Goal: Task Accomplishment & Management: Manage account settings

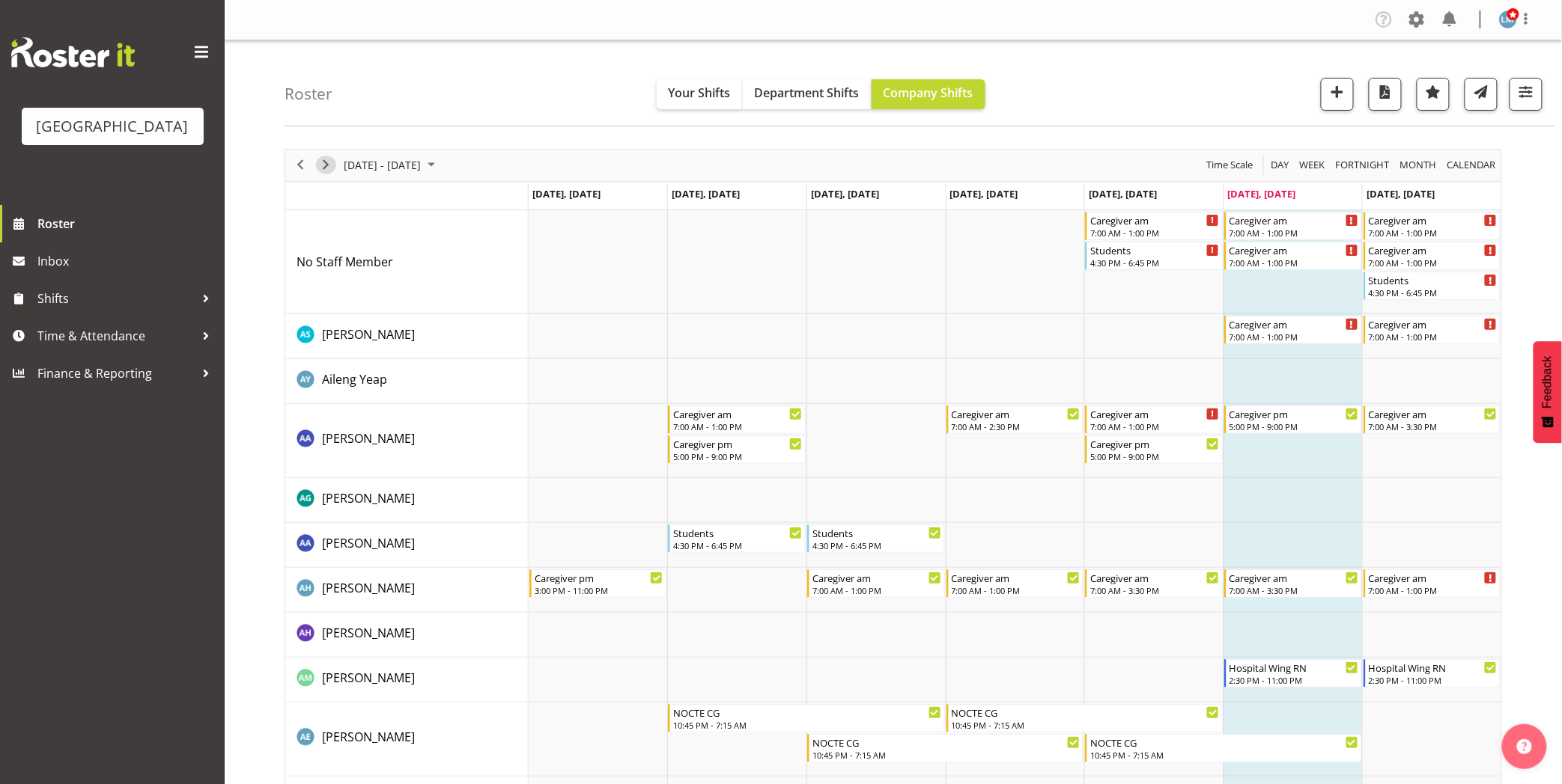
click at [324, 167] on span "Next" at bounding box center [326, 165] width 18 height 19
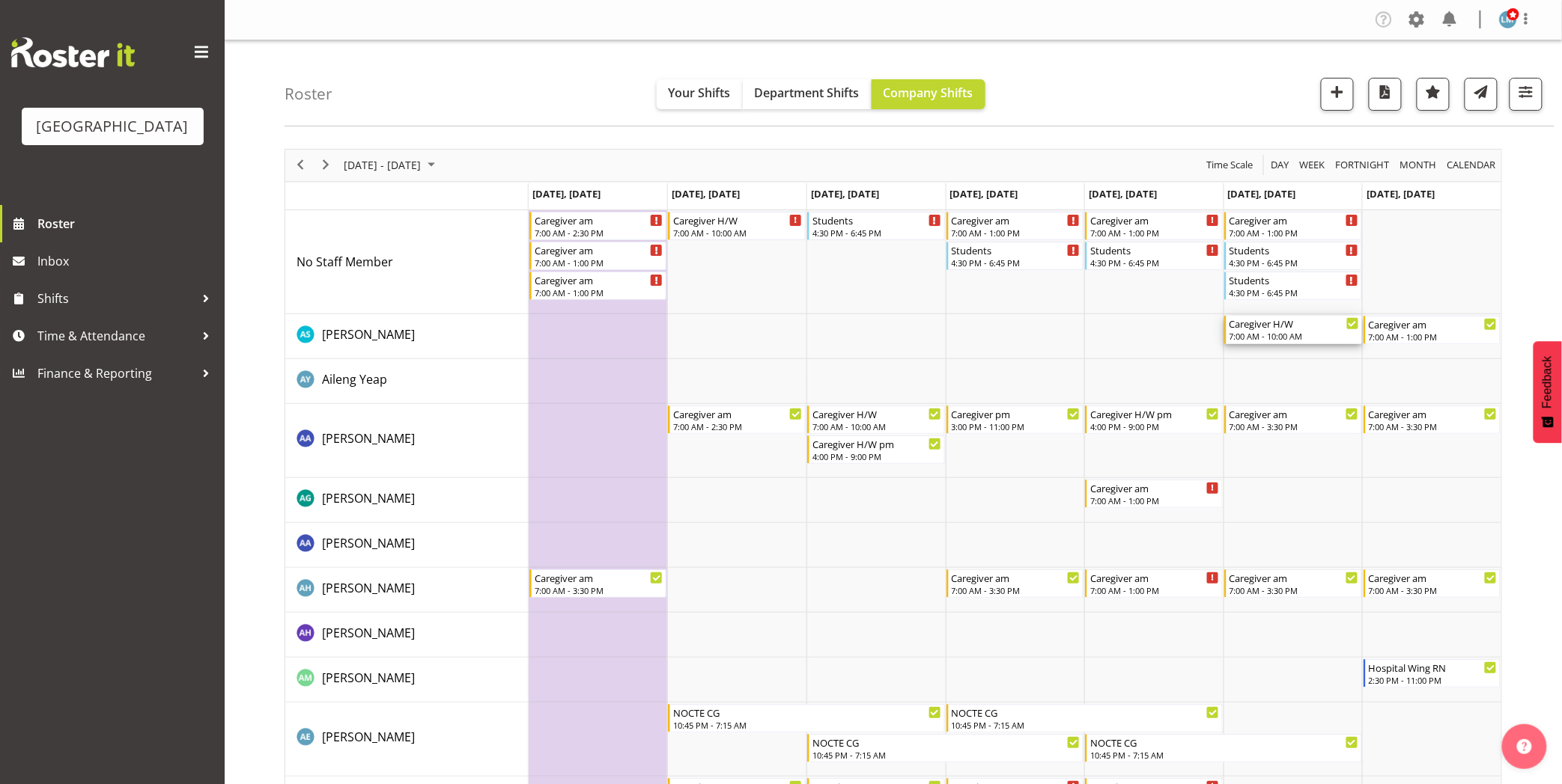
click at [1297, 342] on div "7:00 AM - 10:00 AM" at bounding box center [1294, 336] width 129 height 12
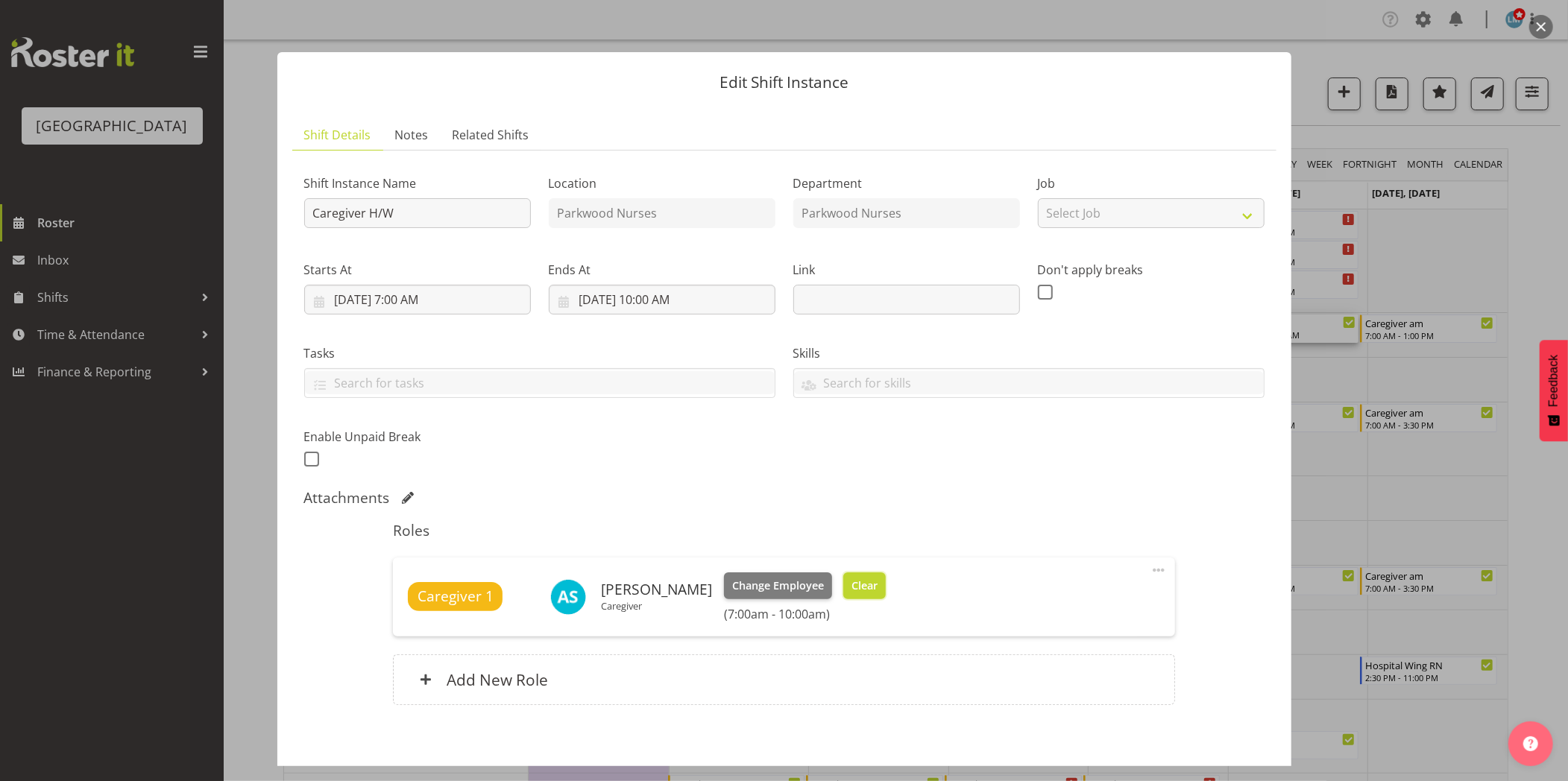
click at [860, 582] on span "Clear" at bounding box center [864, 585] width 26 height 17
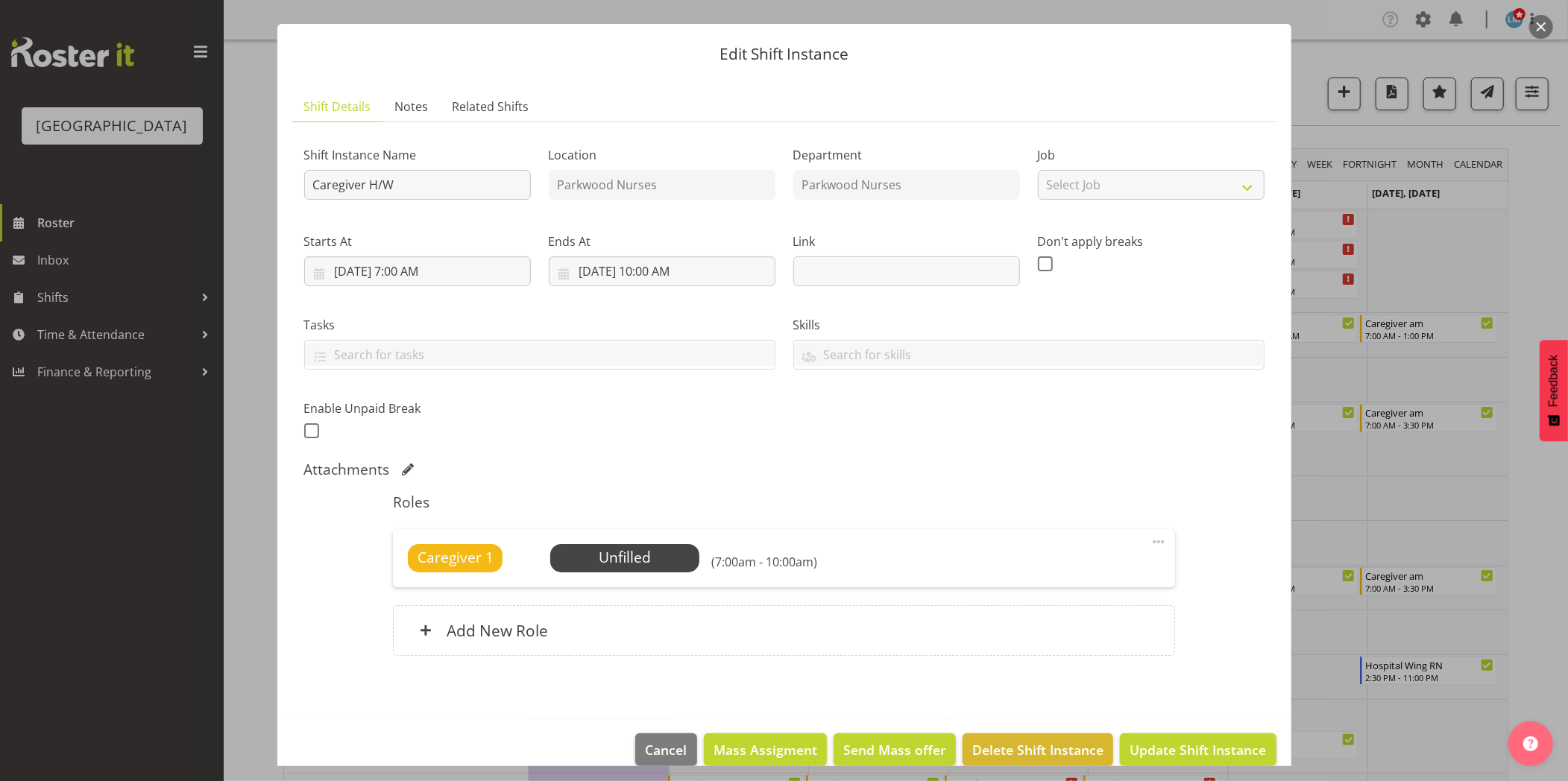
scroll to position [50, 0]
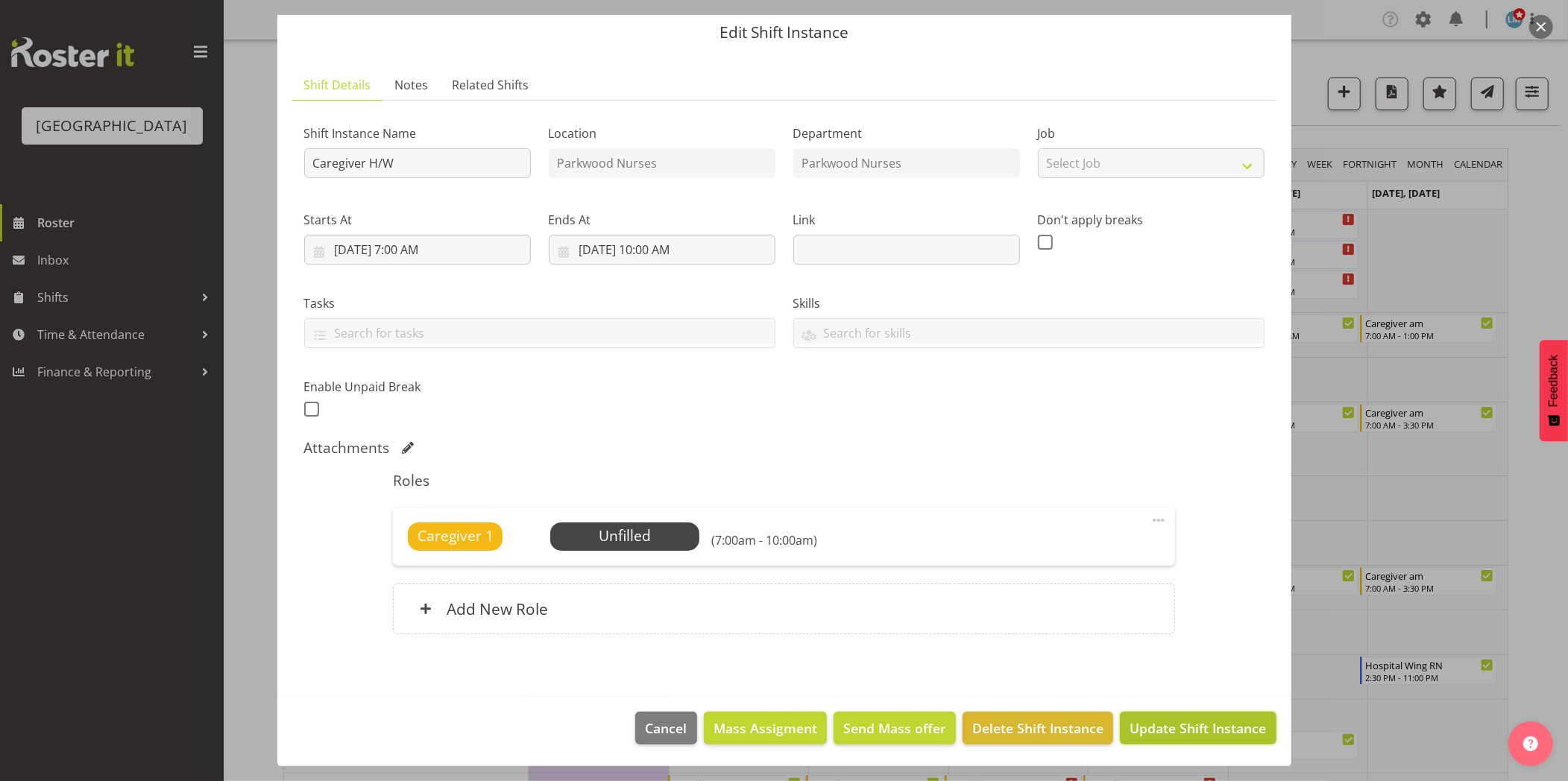
click at [1150, 722] on span "Update Shift Instance" at bounding box center [1197, 729] width 136 height 20
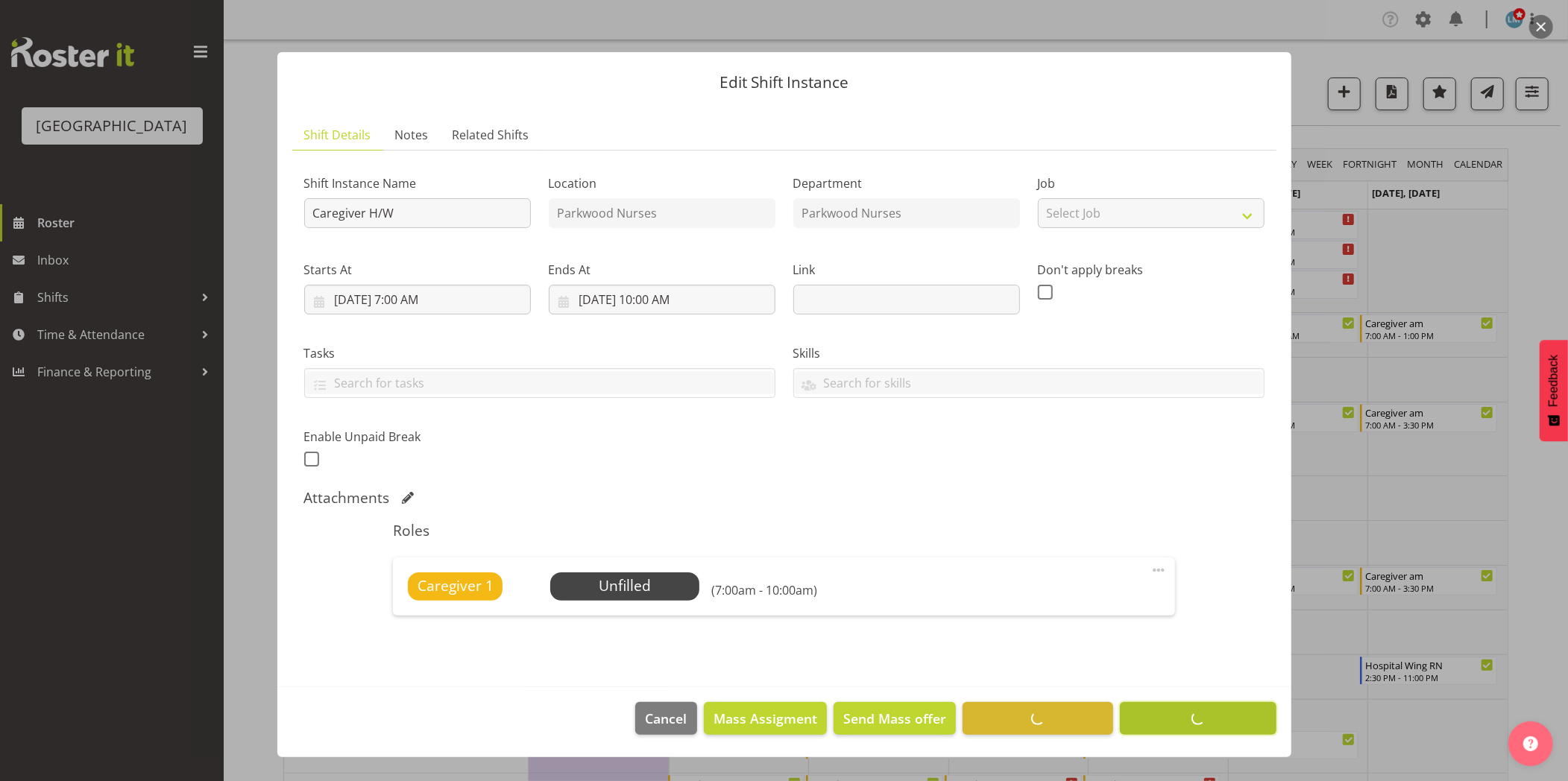
scroll to position [0, 0]
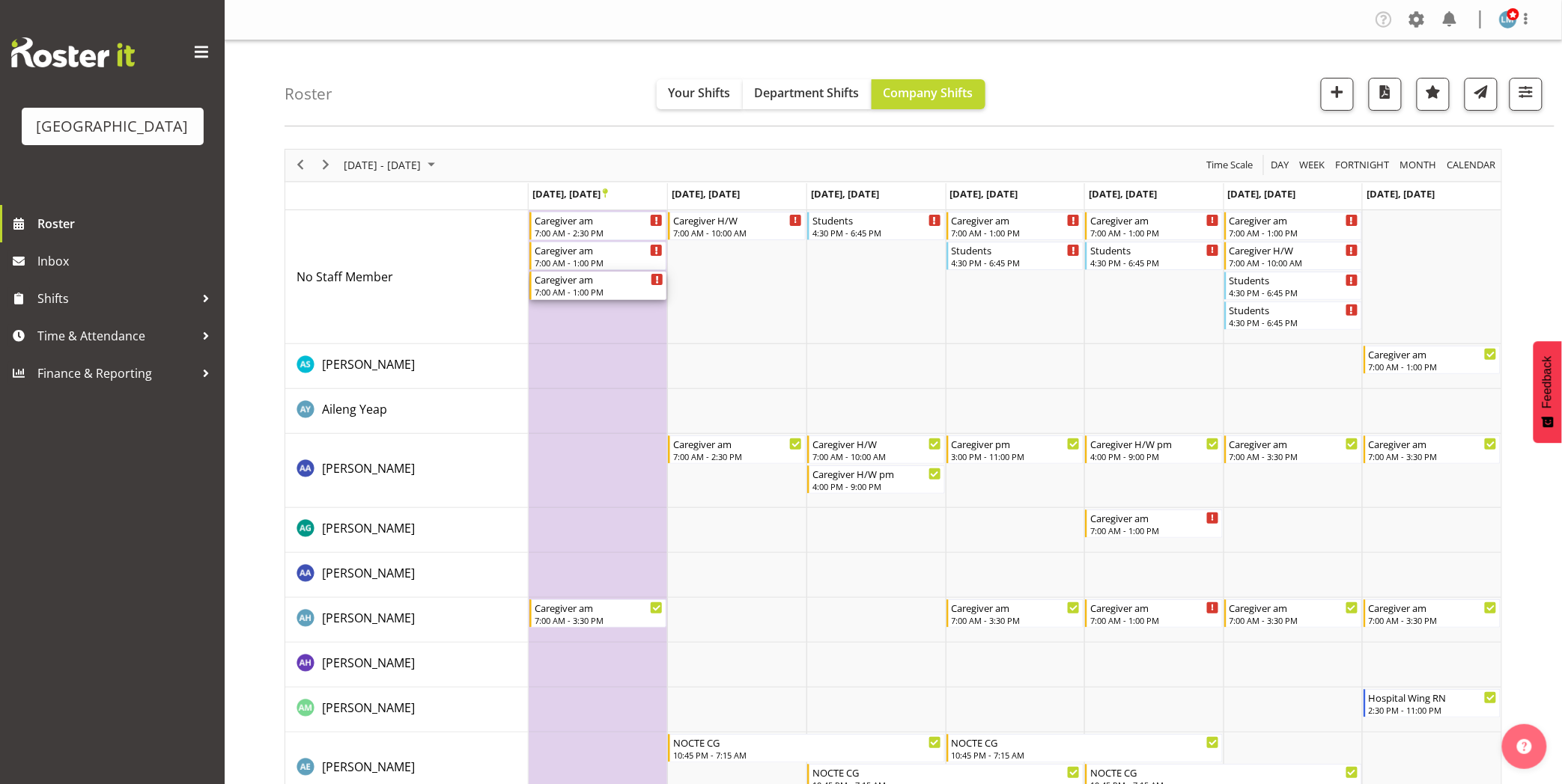
click at [582, 296] on div "7:00 AM - 1:00 PM" at bounding box center [599, 292] width 129 height 12
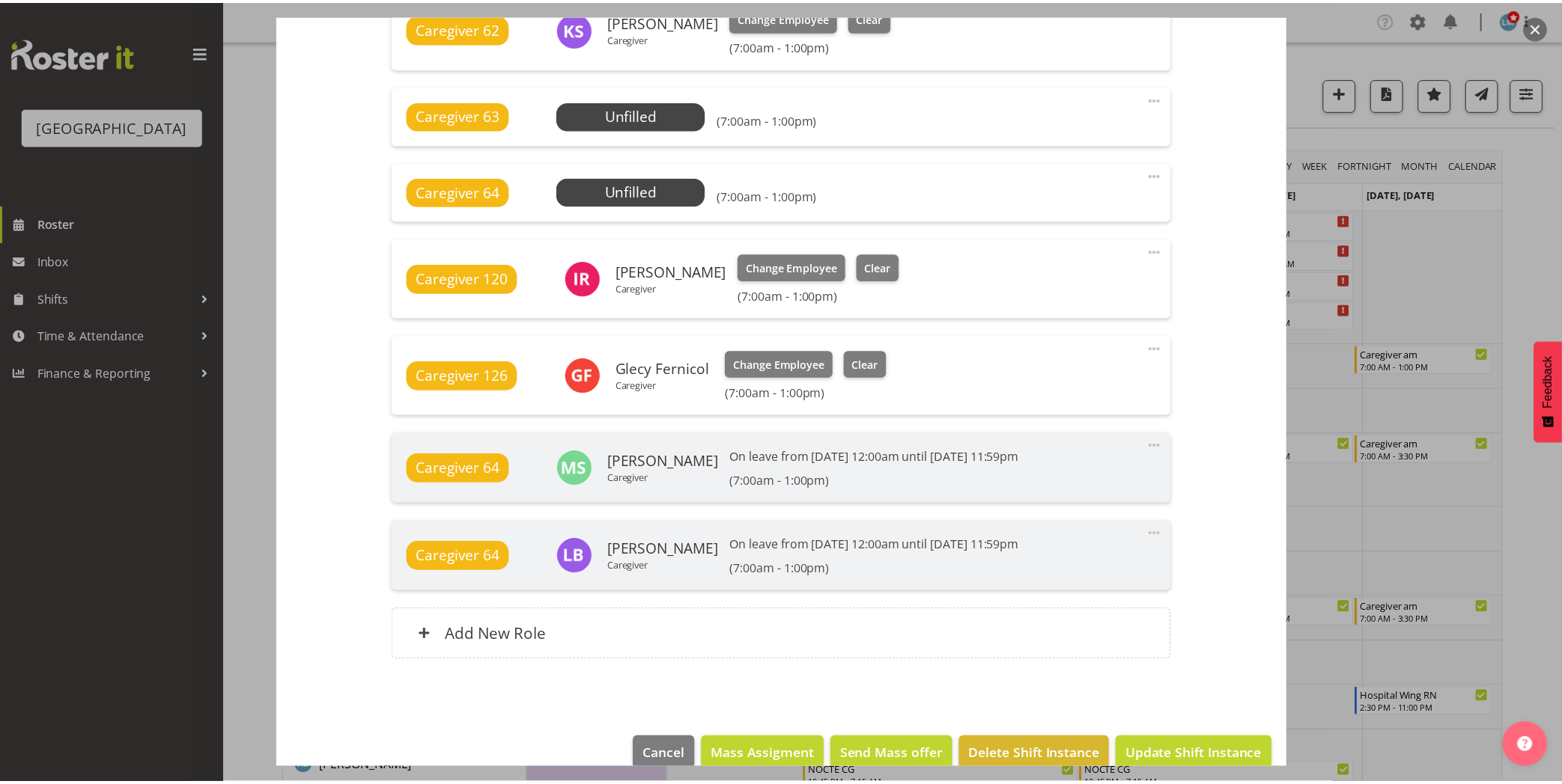
scroll to position [984, 0]
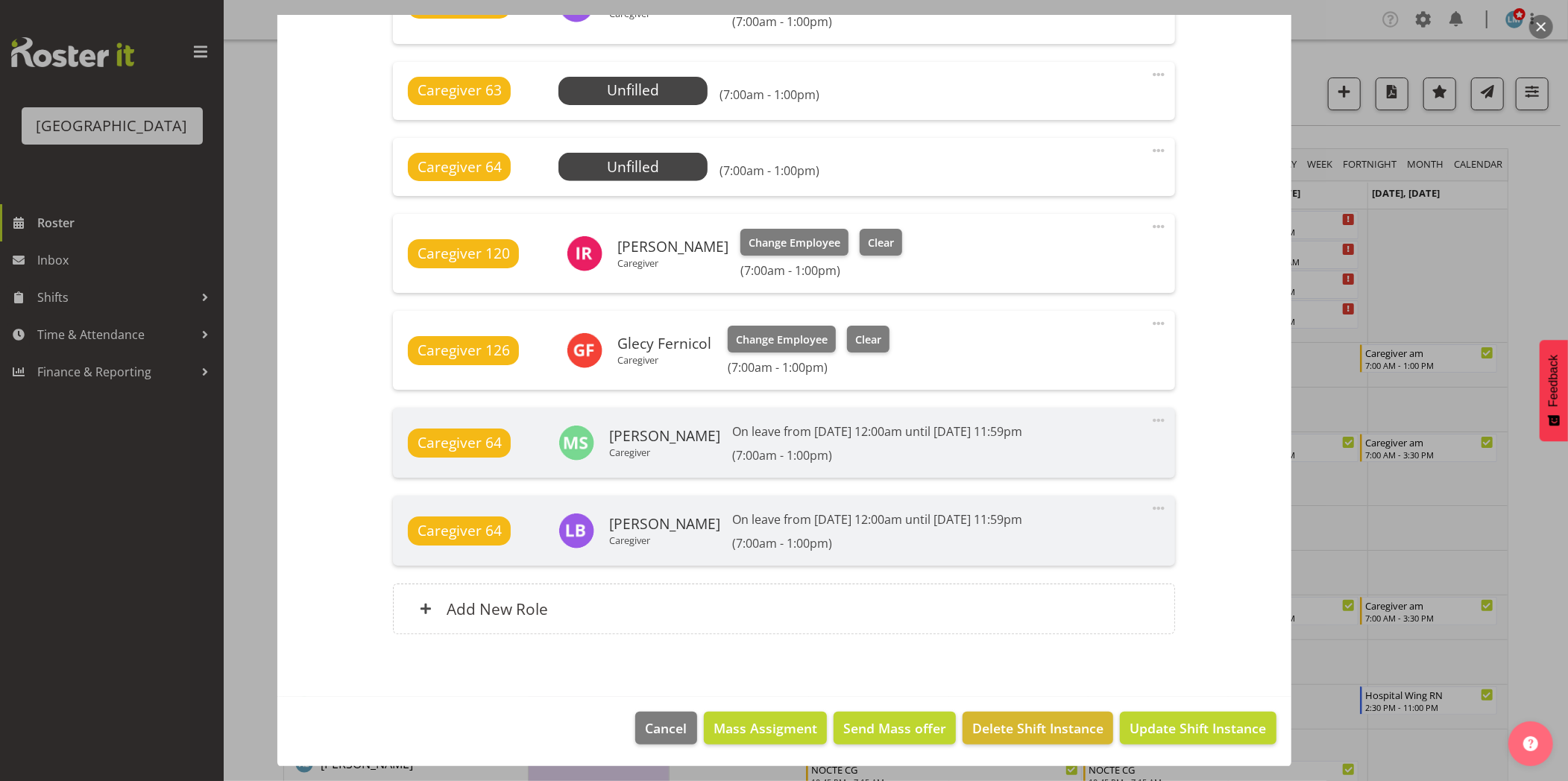
click at [1553, 281] on div at bounding box center [784, 390] width 1568 height 781
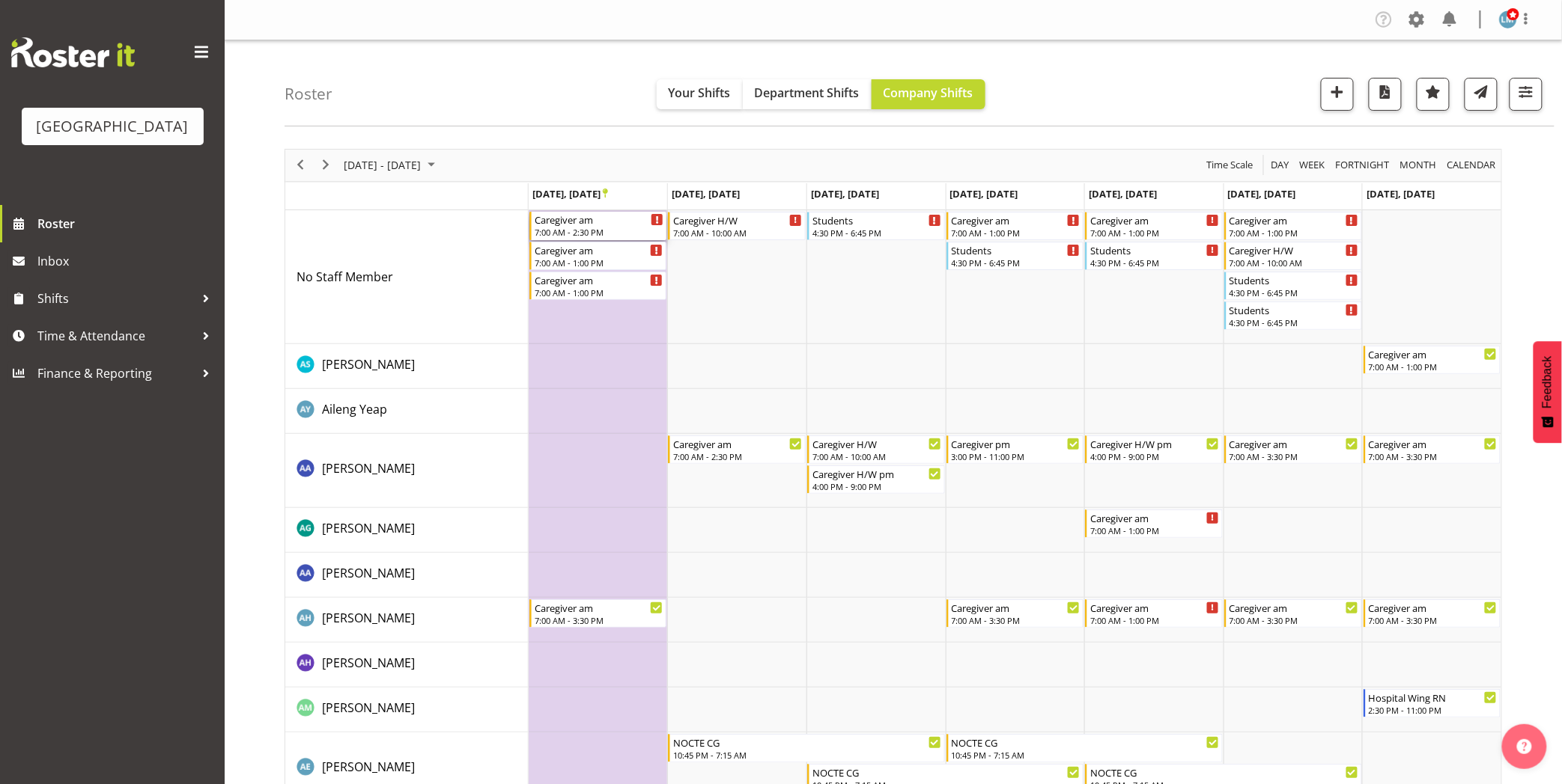
click at [601, 218] on div "Caregiver am" at bounding box center [599, 218] width 129 height 15
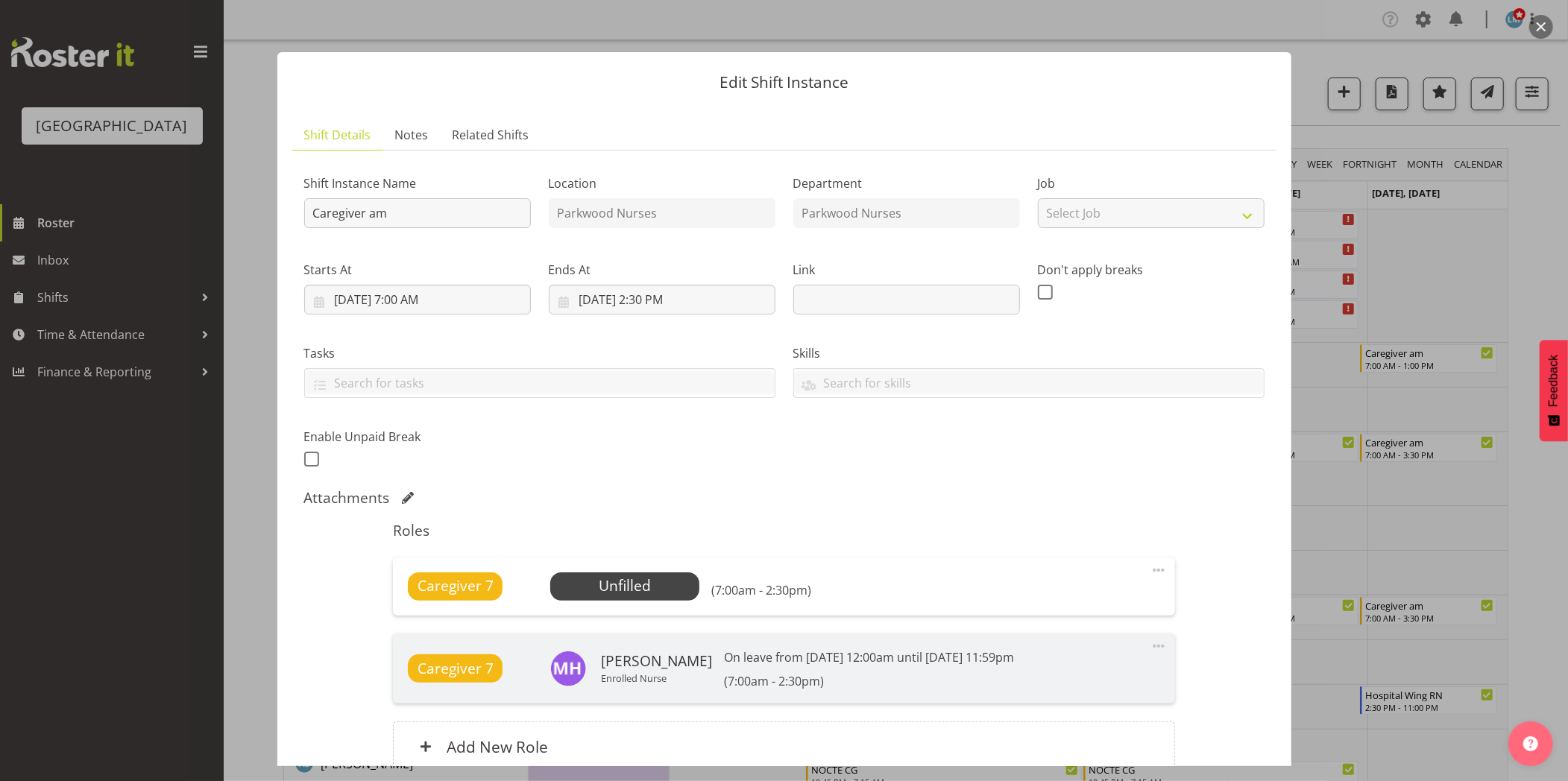
click at [1532, 537] on div at bounding box center [784, 390] width 1568 height 781
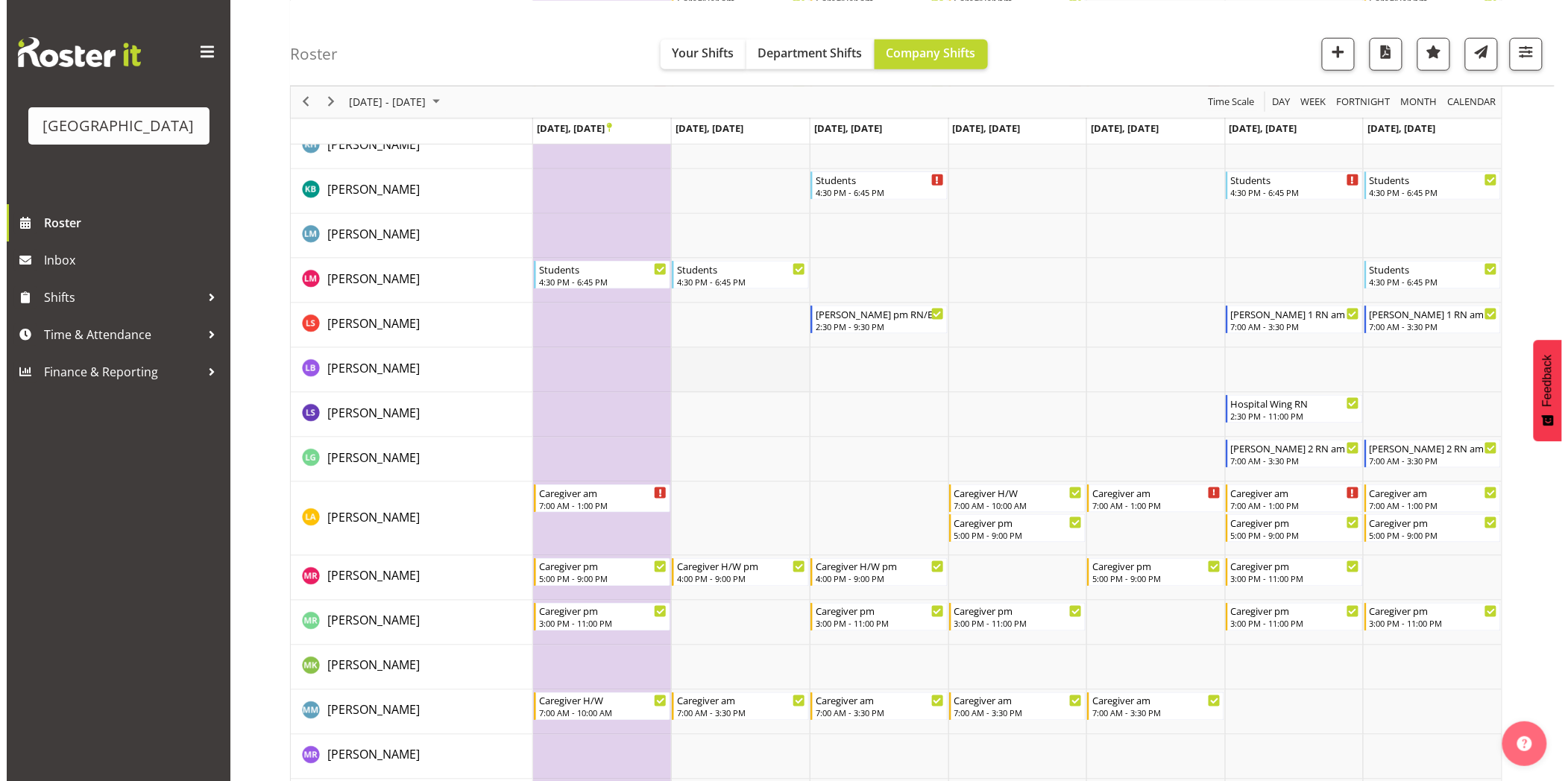
scroll to position [2982, 0]
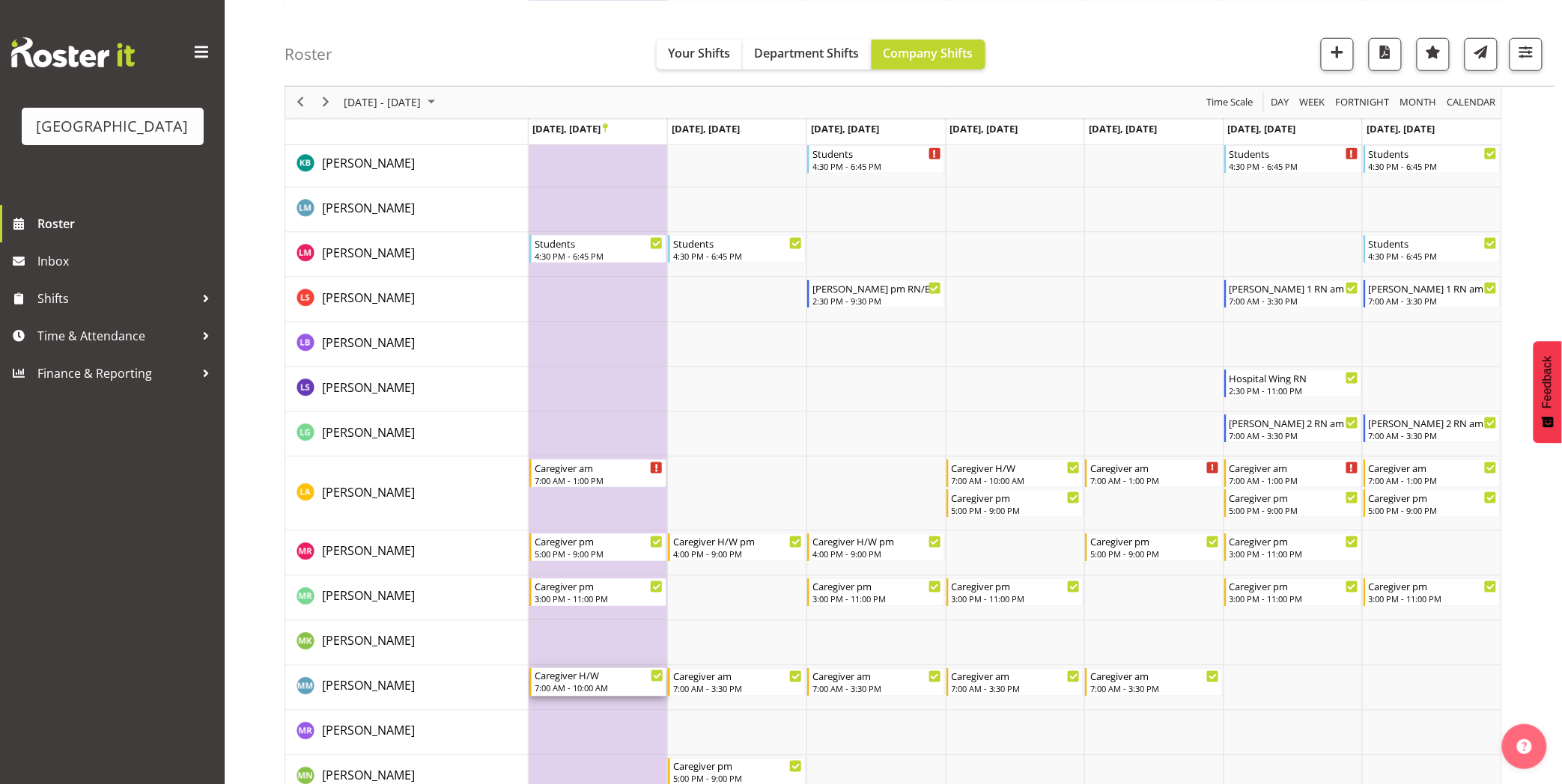
click at [583, 683] on div "7:00 AM - 10:00 AM" at bounding box center [599, 689] width 129 height 12
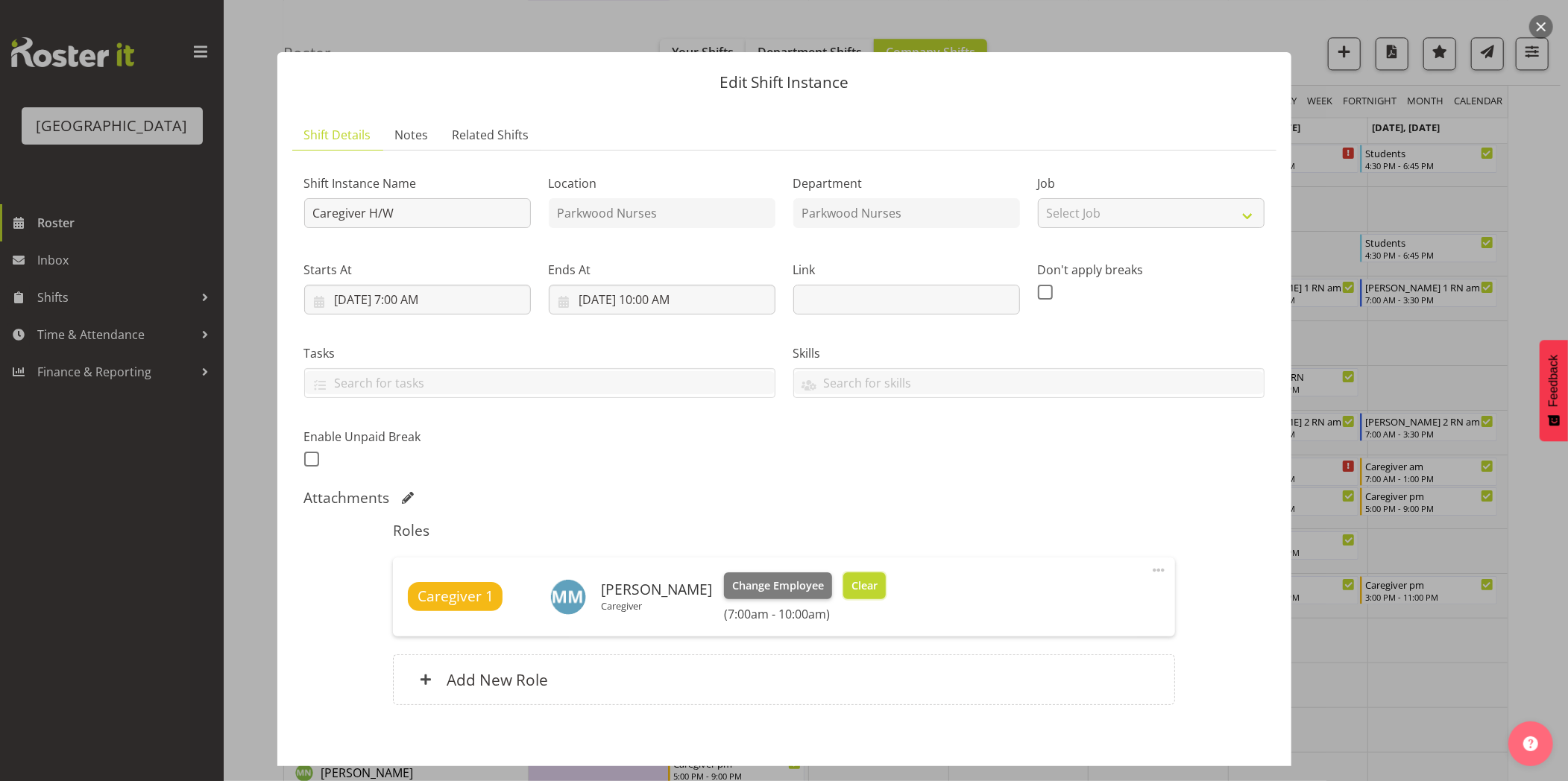
click at [851, 586] on span "Clear" at bounding box center [864, 585] width 26 height 17
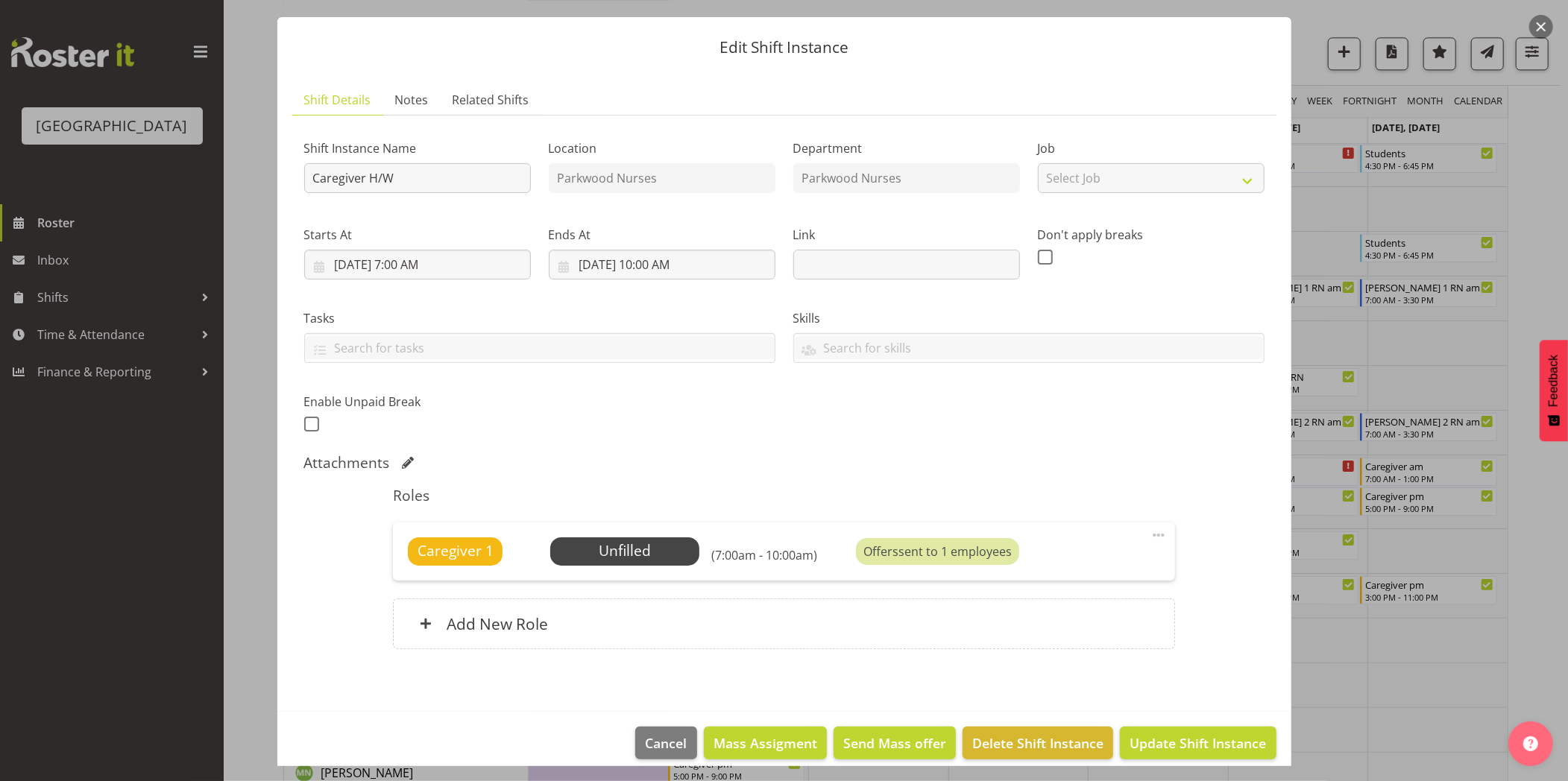
scroll to position [50, 0]
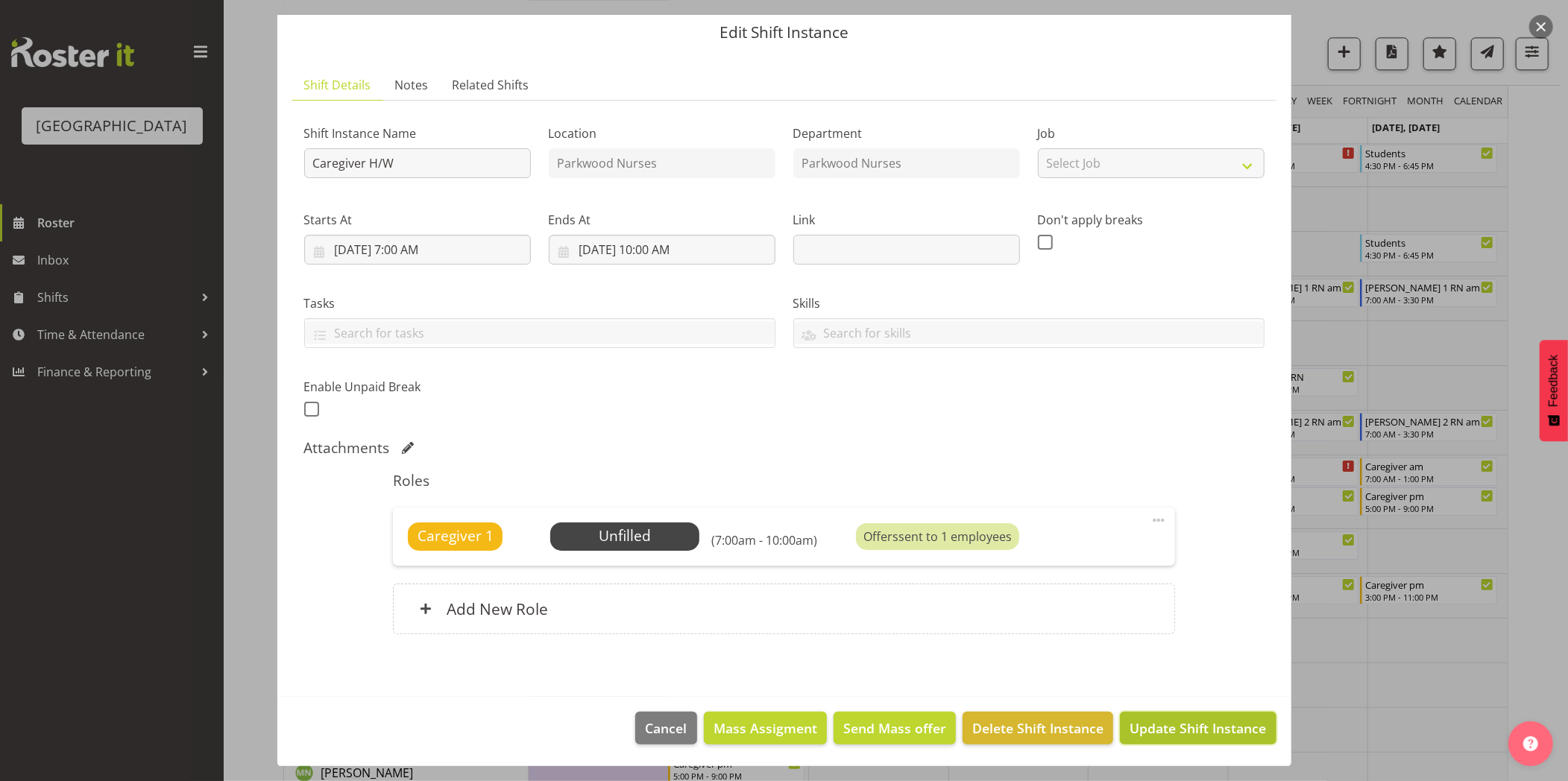
click at [1173, 731] on span "Update Shift Instance" at bounding box center [1197, 729] width 136 height 20
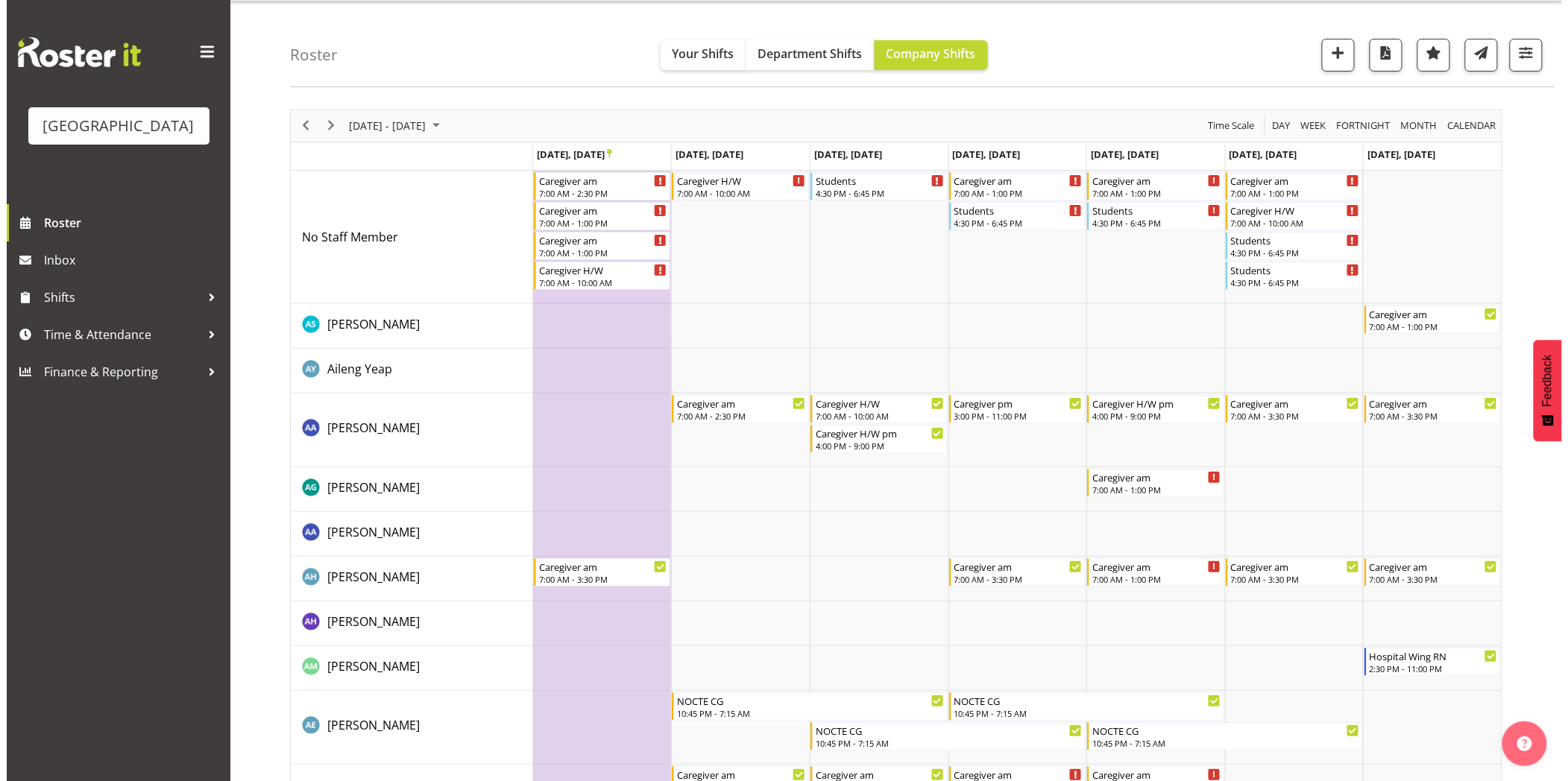
scroll to position [0, 0]
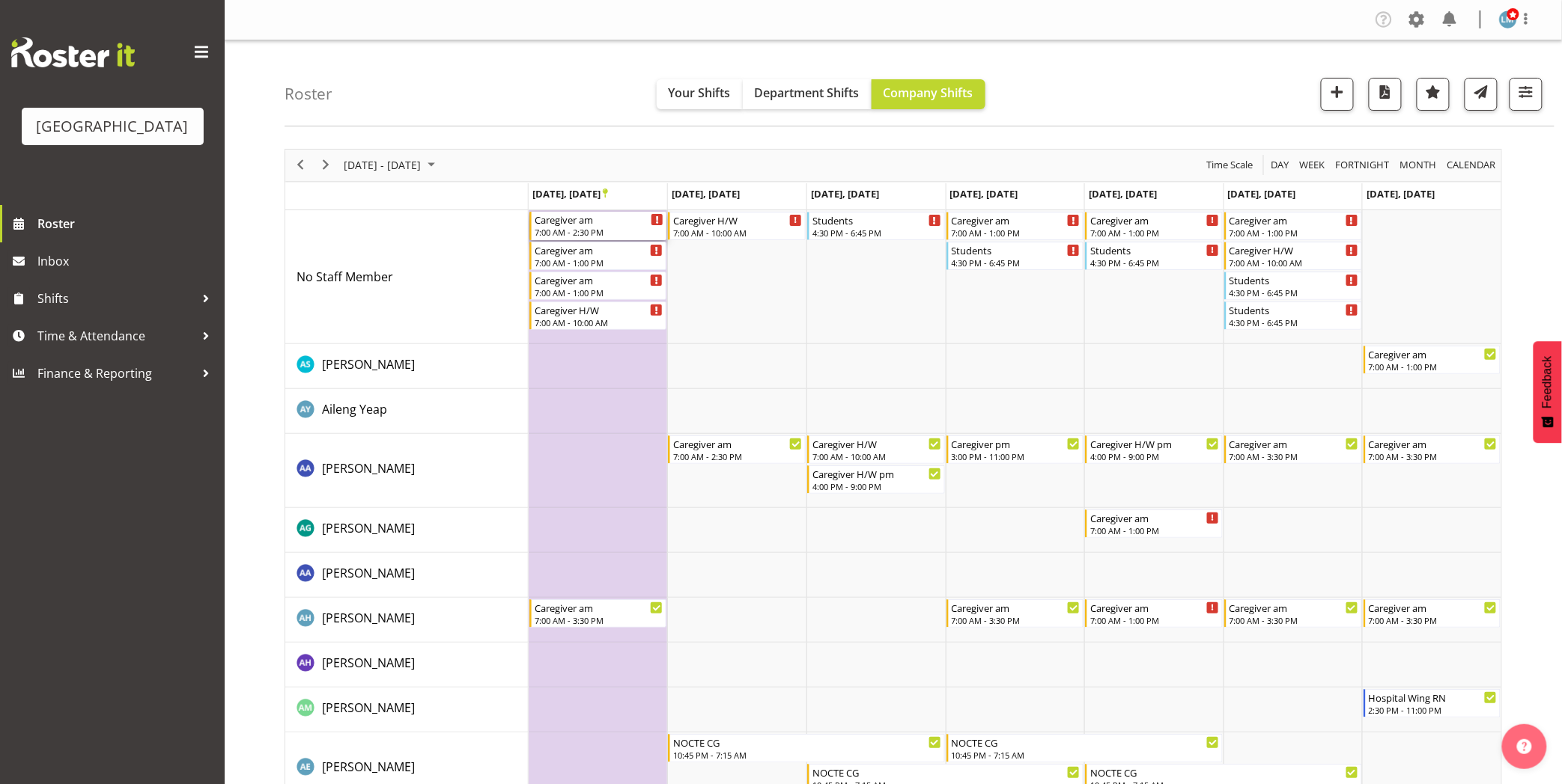
click at [549, 222] on div "Caregiver am" at bounding box center [599, 218] width 129 height 15
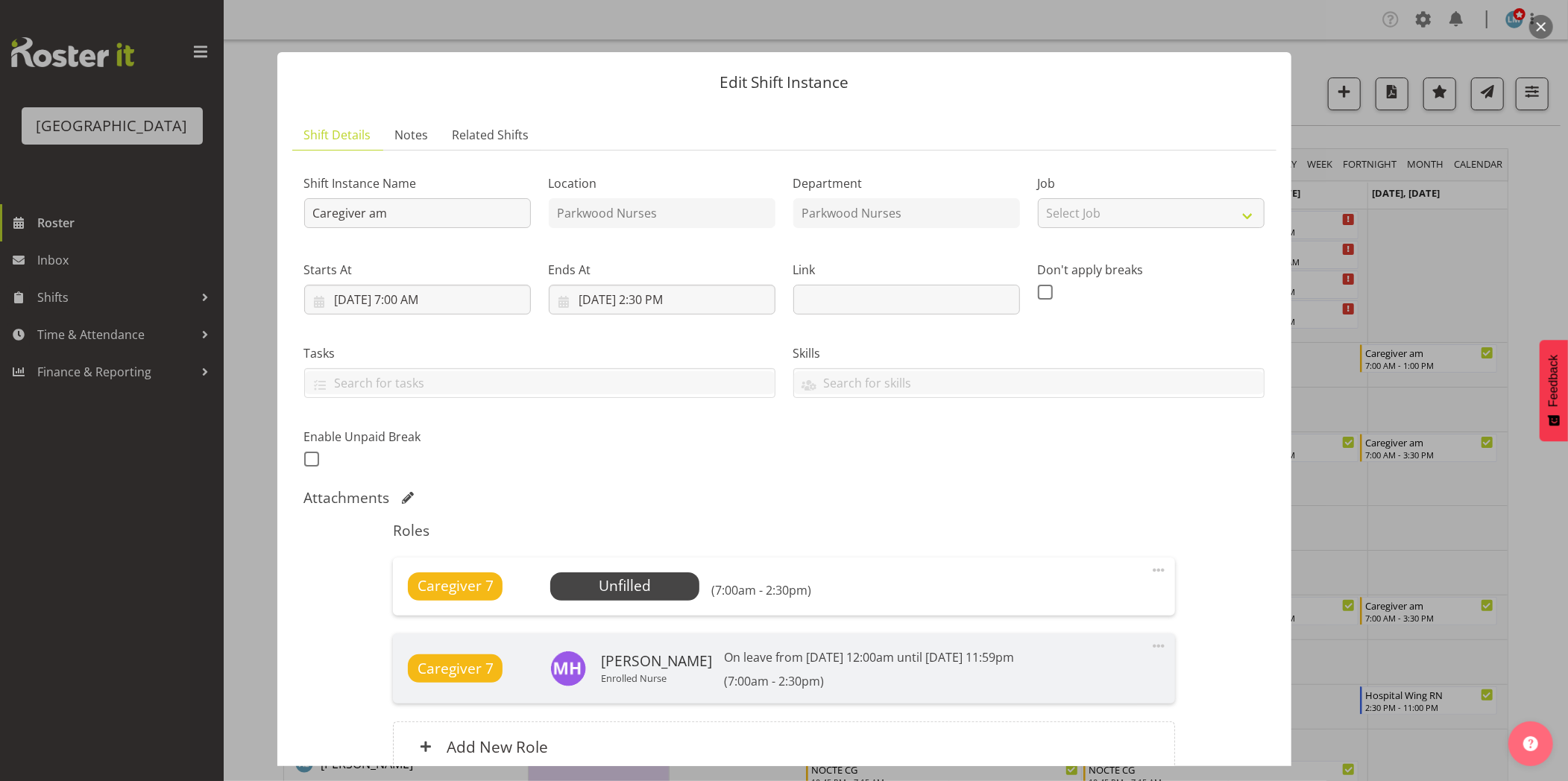
scroll to position [137, 0]
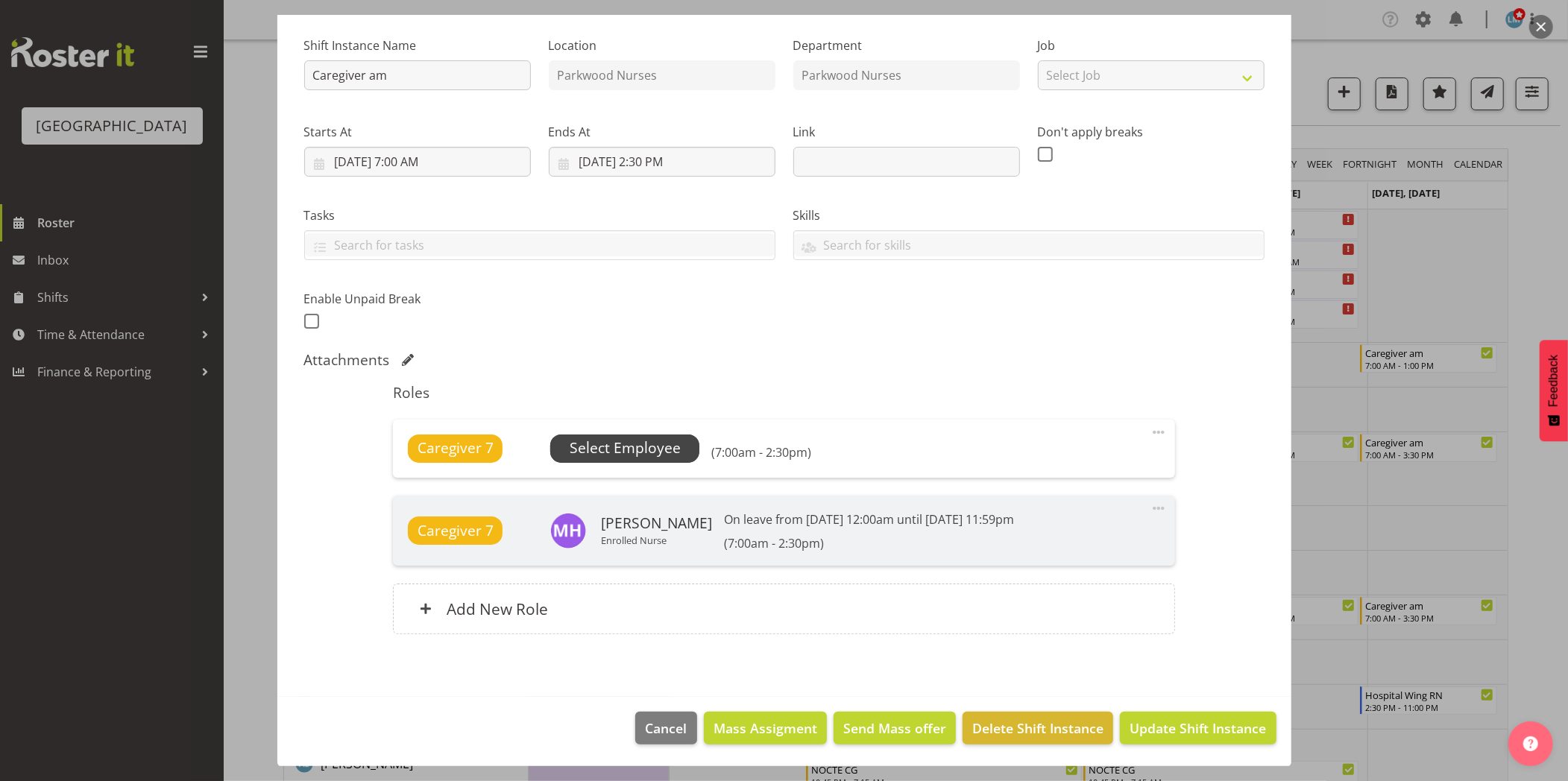
click at [629, 441] on span "Select Employee" at bounding box center [625, 449] width 111 height 22
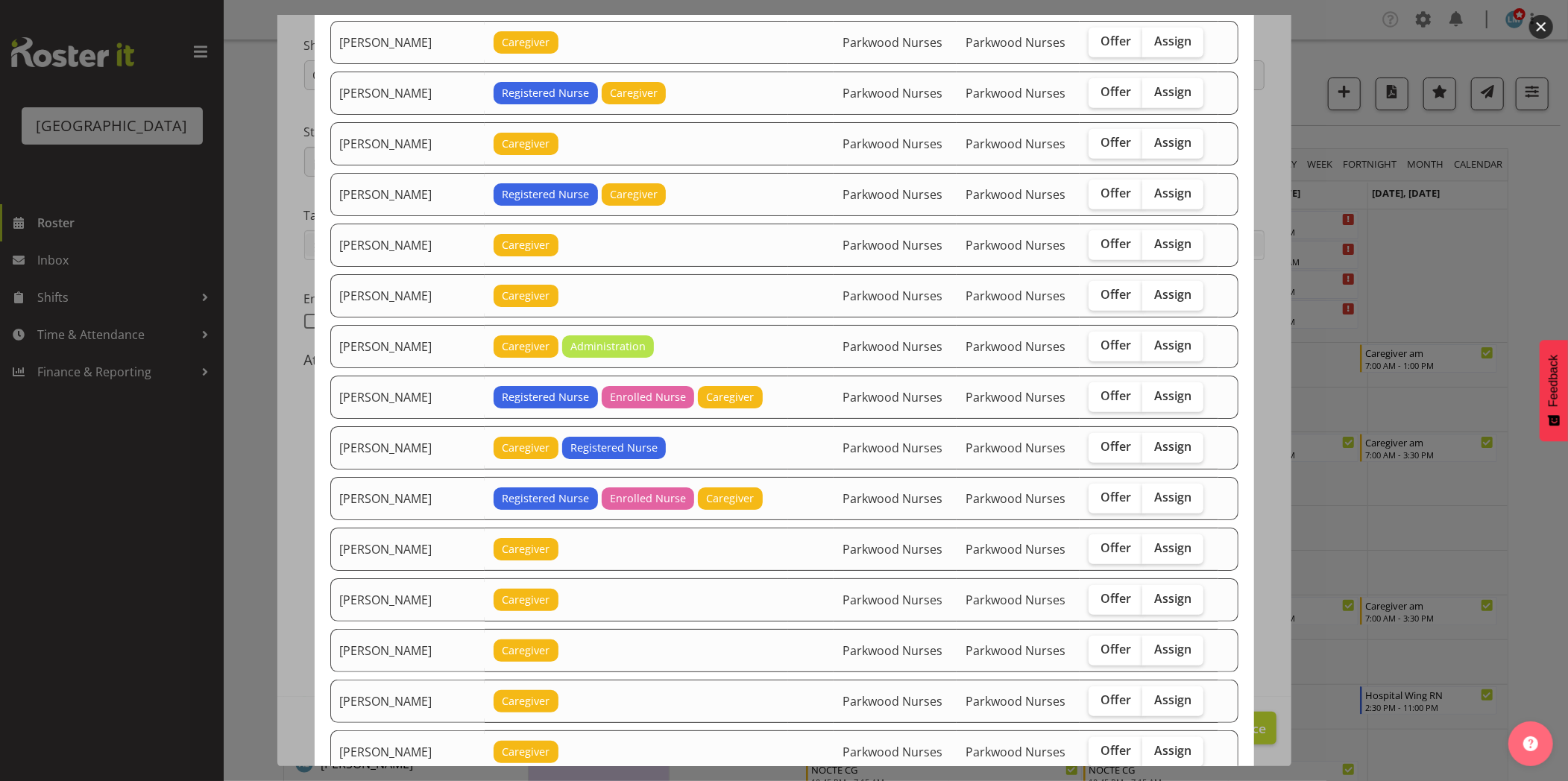
scroll to position [1077, 0]
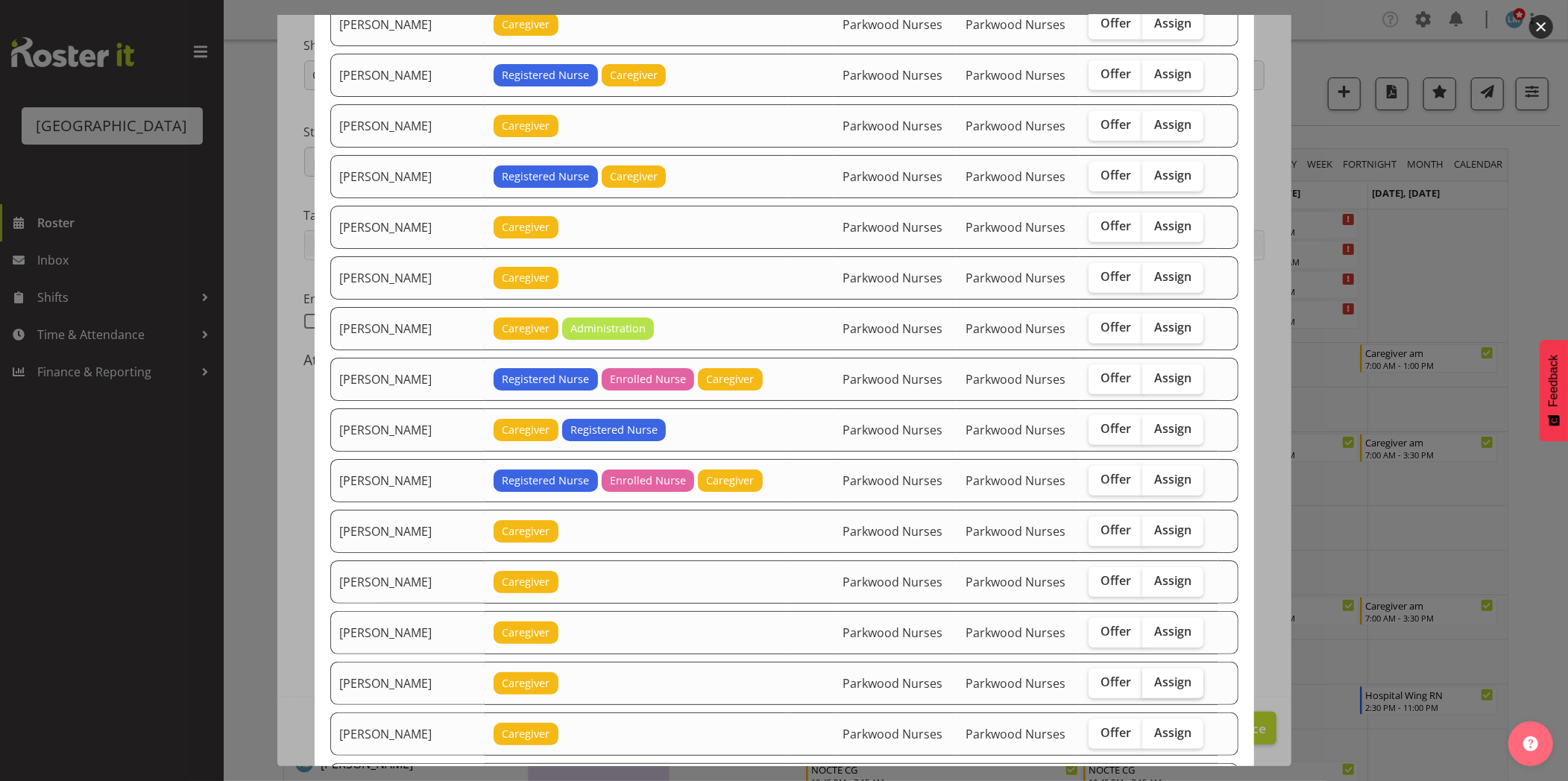
click at [1181, 694] on label "Assign" at bounding box center [1173, 683] width 61 height 30
click at [1152, 687] on input "Assign" at bounding box center [1147, 682] width 10 height 10
checkbox input "true"
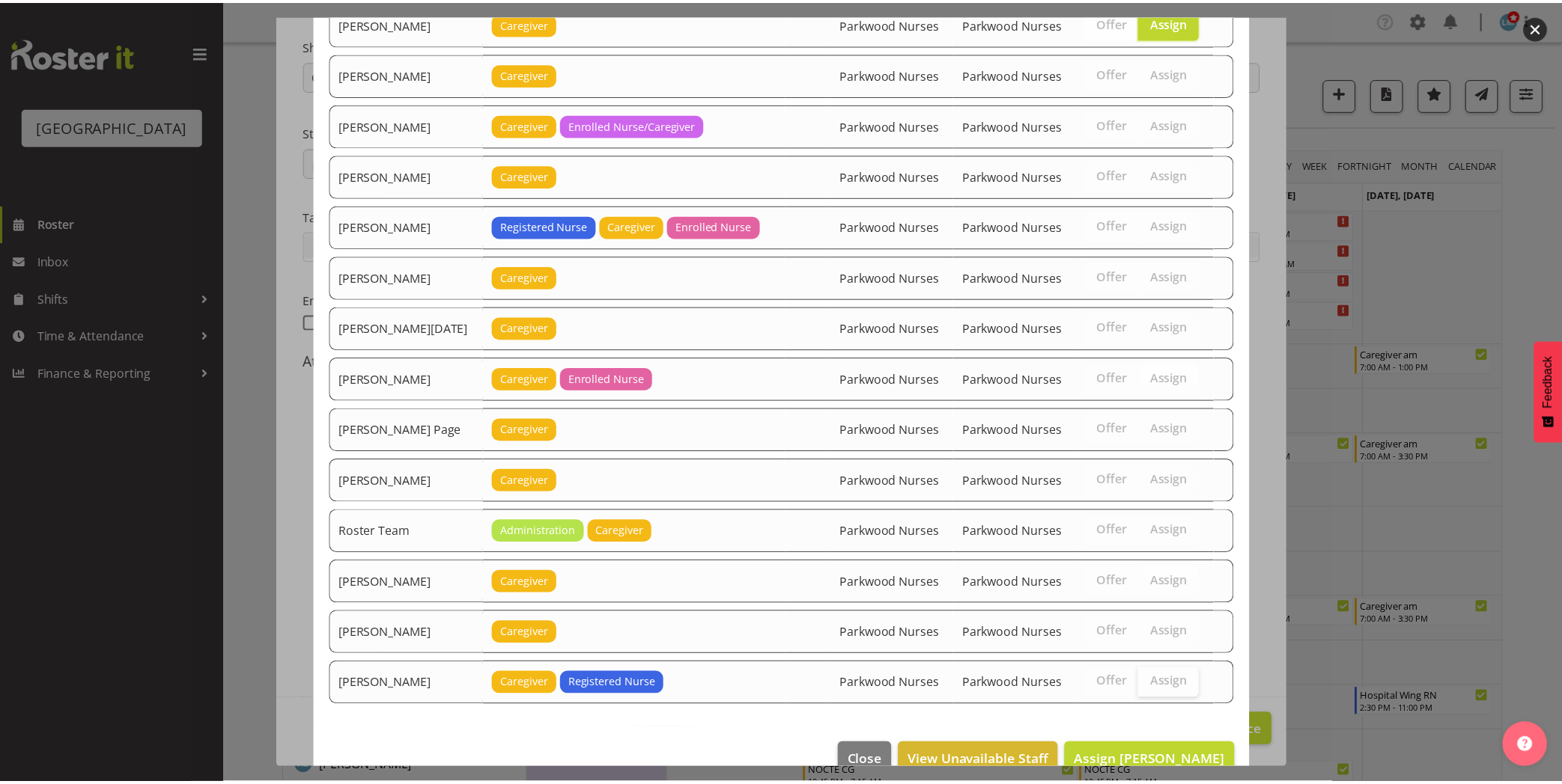
scroll to position [1779, 0]
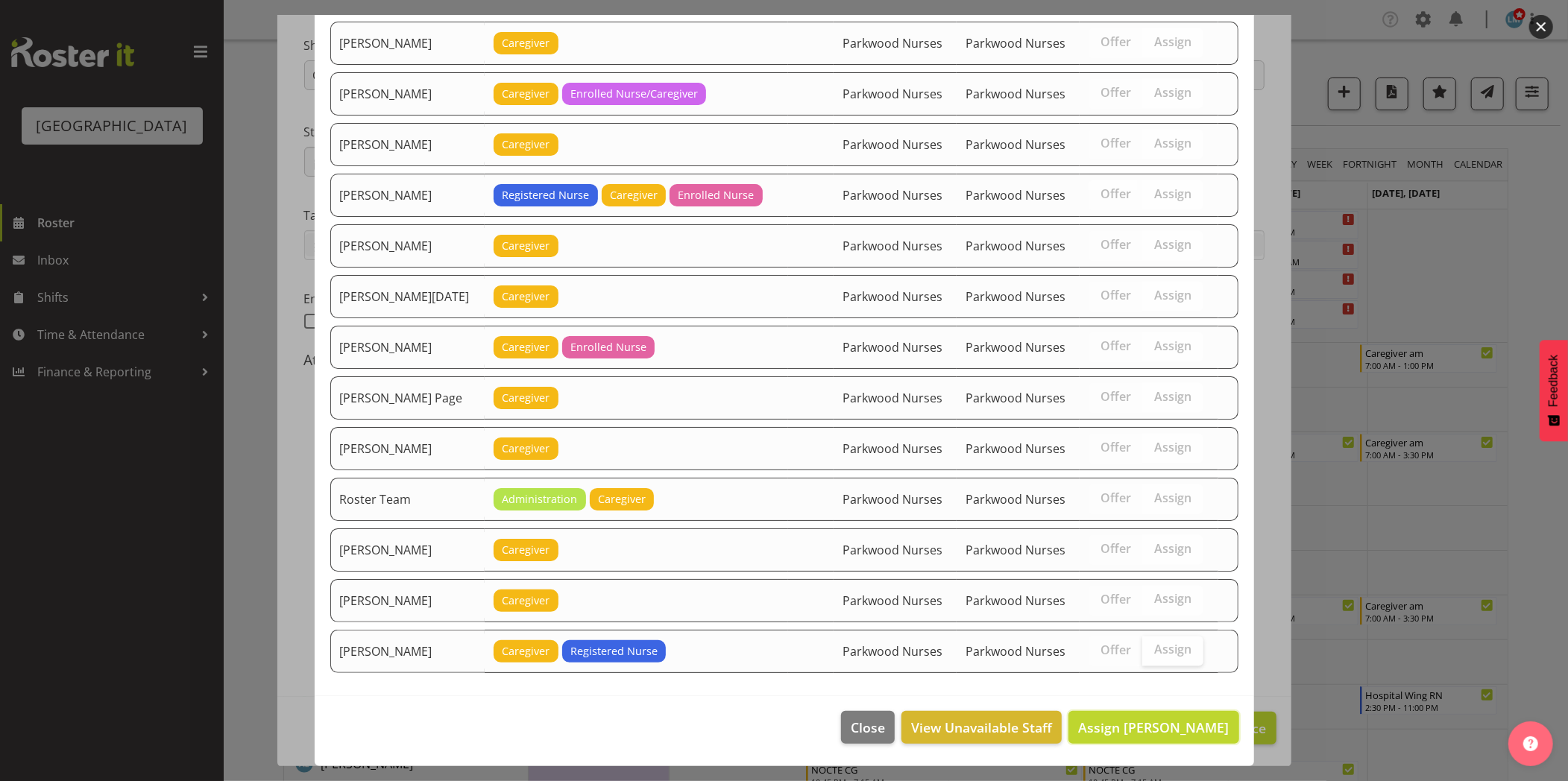
click at [1191, 716] on button "Assign [PERSON_NAME]" at bounding box center [1153, 727] width 170 height 33
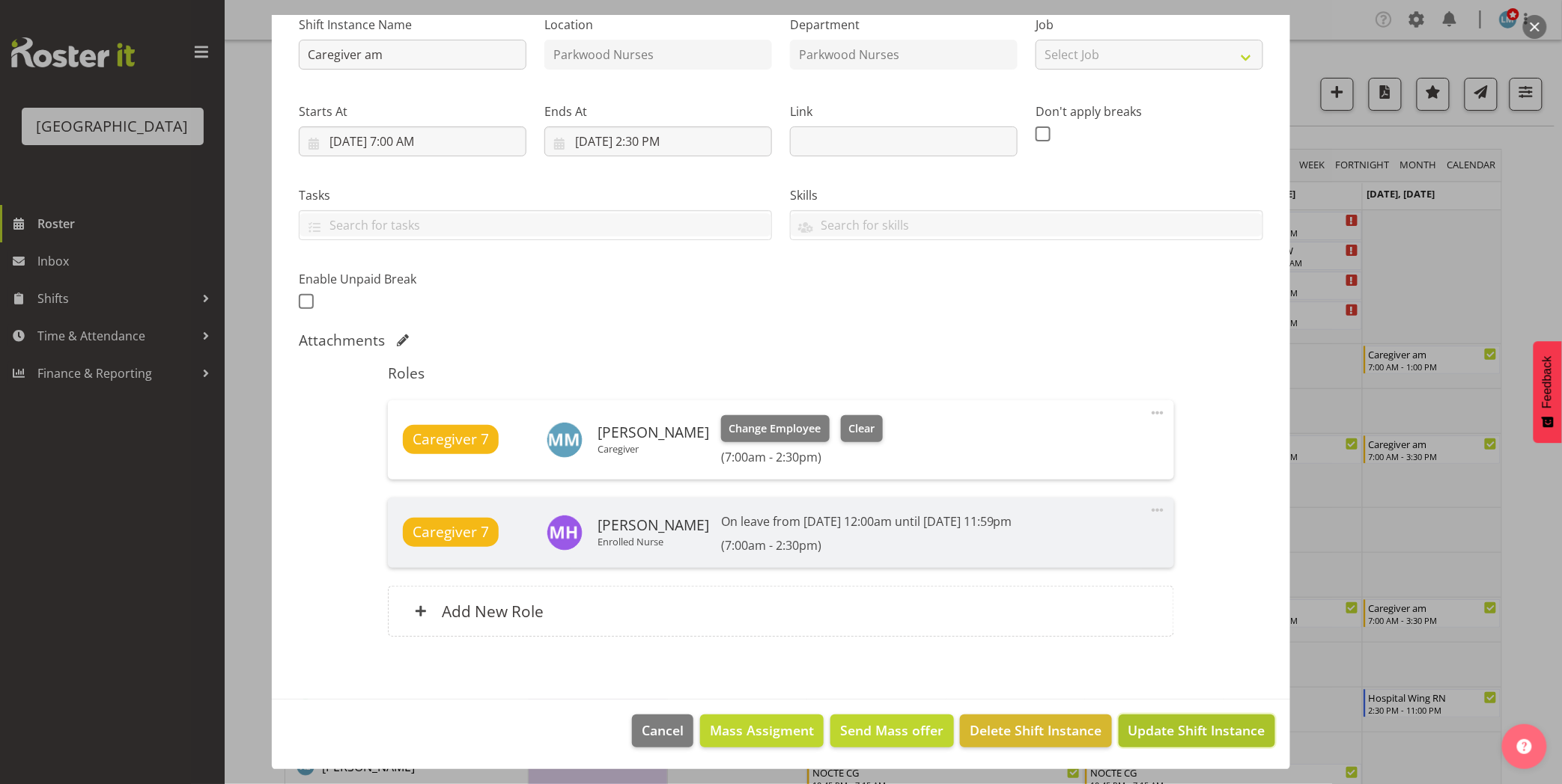
click at [1198, 719] on button "Update Shift Instance" at bounding box center [1197, 730] width 157 height 33
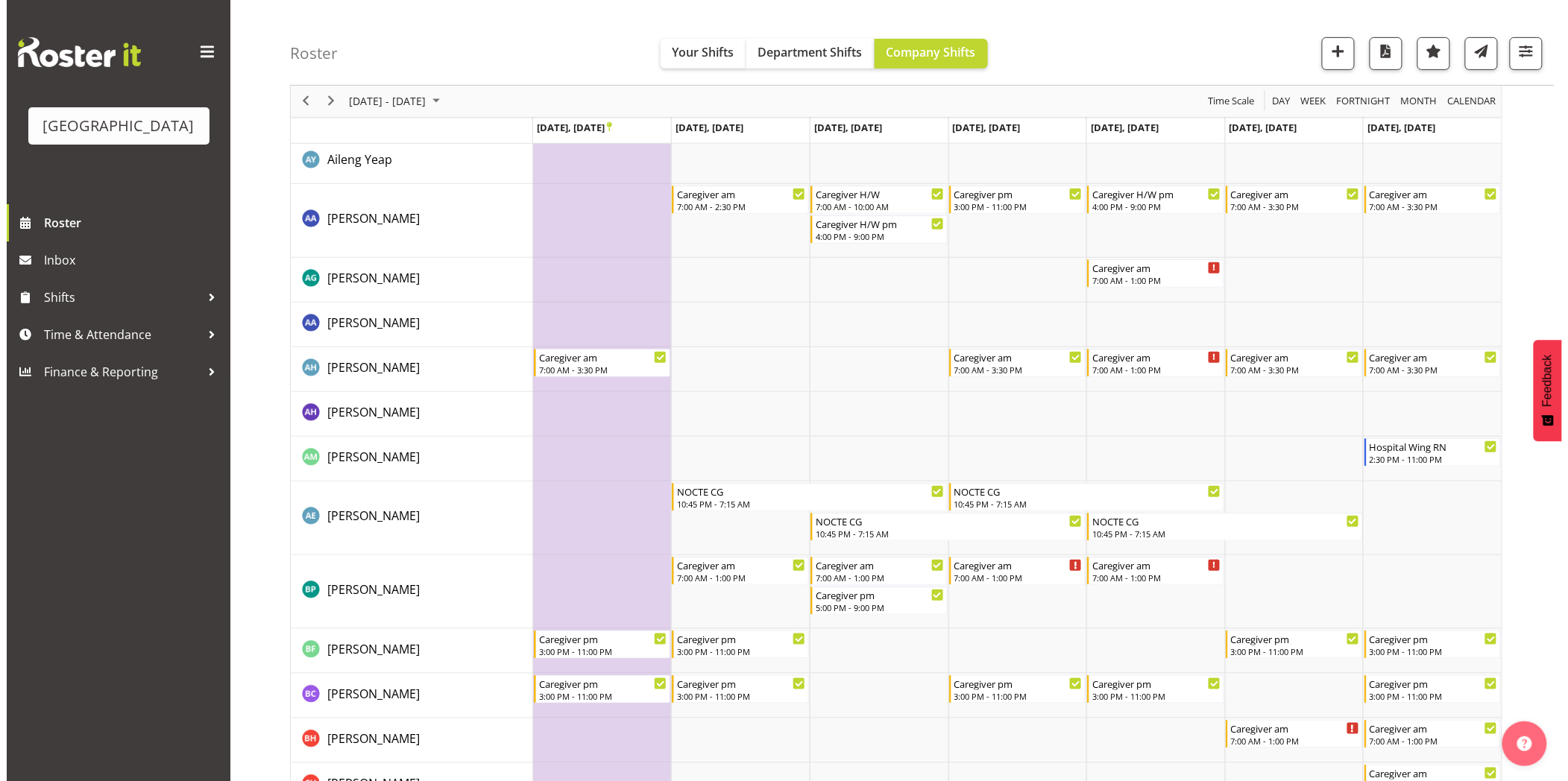
scroll to position [0, 0]
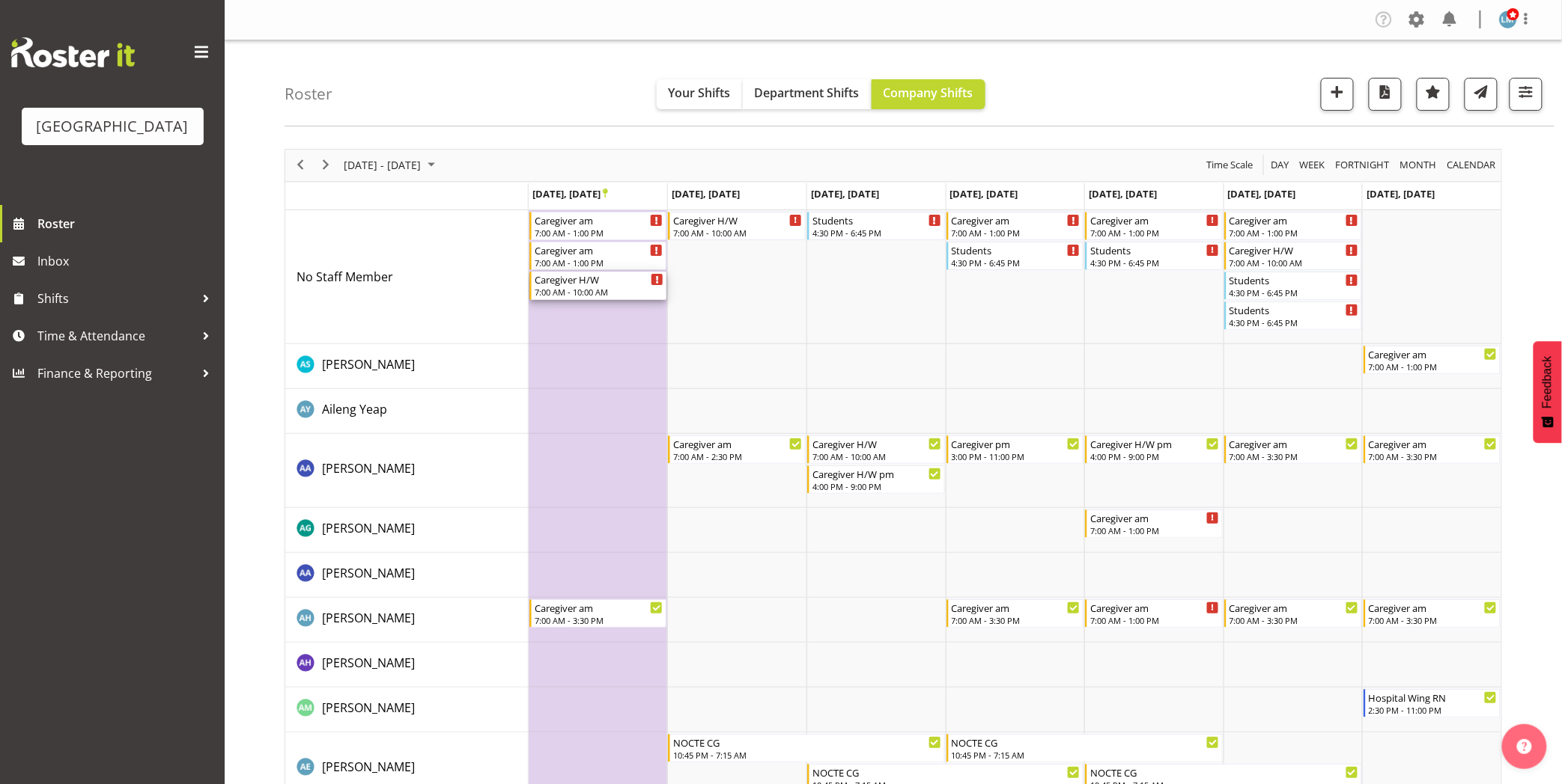
click at [586, 283] on div "Caregiver H/W" at bounding box center [599, 279] width 129 height 15
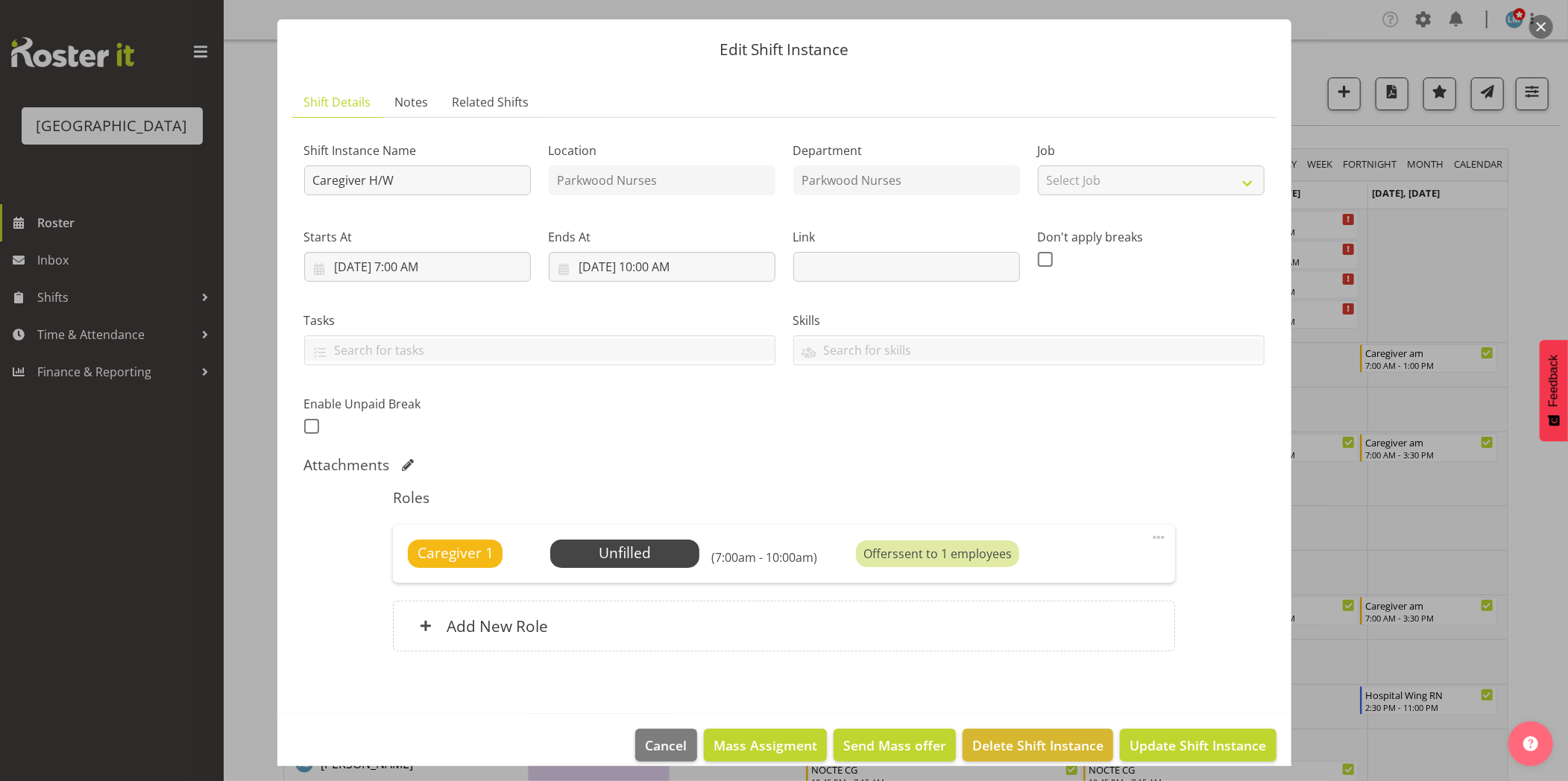
scroll to position [50, 0]
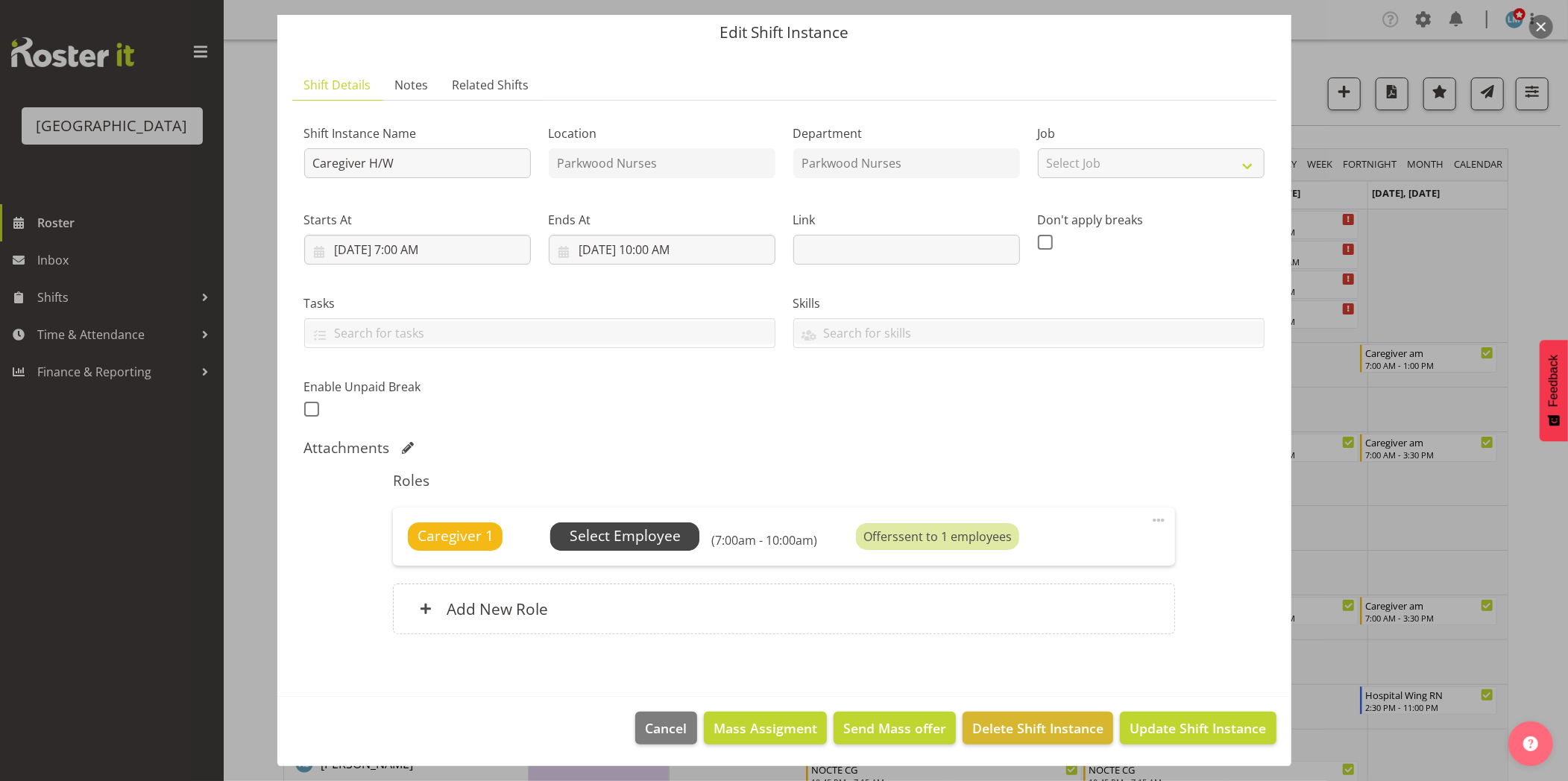
click at [674, 541] on span "Select Employee" at bounding box center [625, 537] width 111 height 22
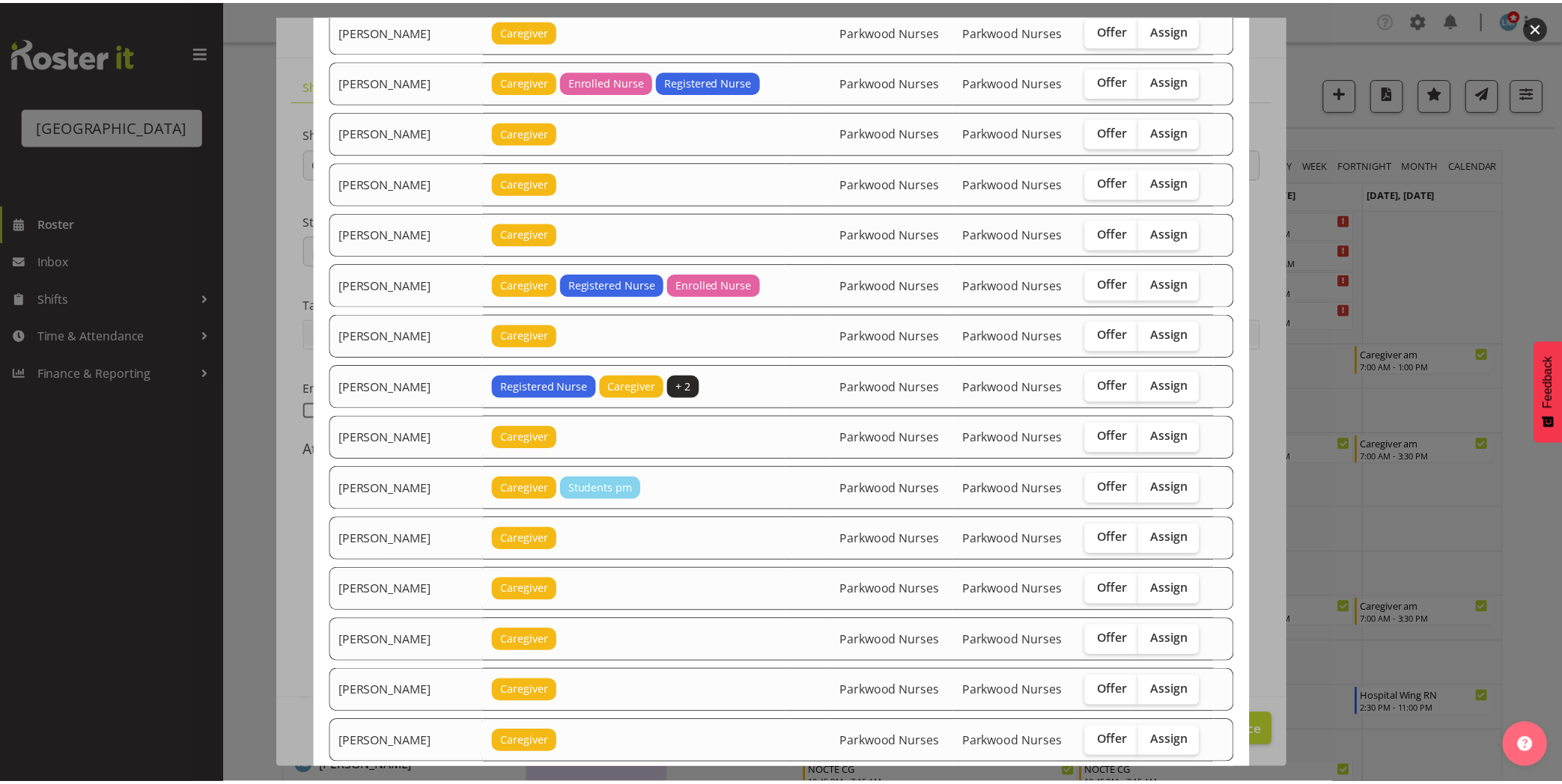
scroll to position [249, 0]
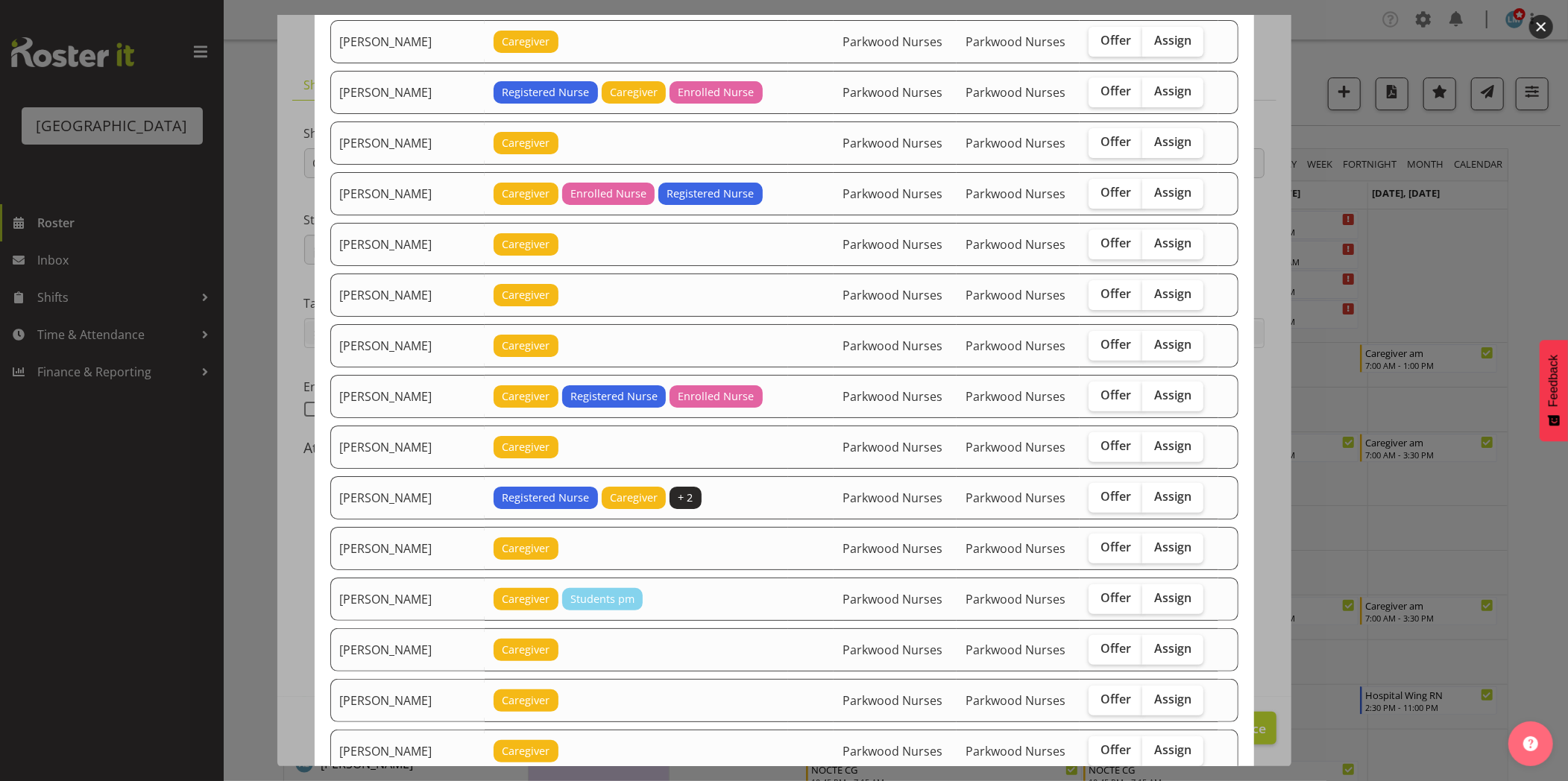
click at [1531, 214] on div at bounding box center [784, 390] width 1568 height 781
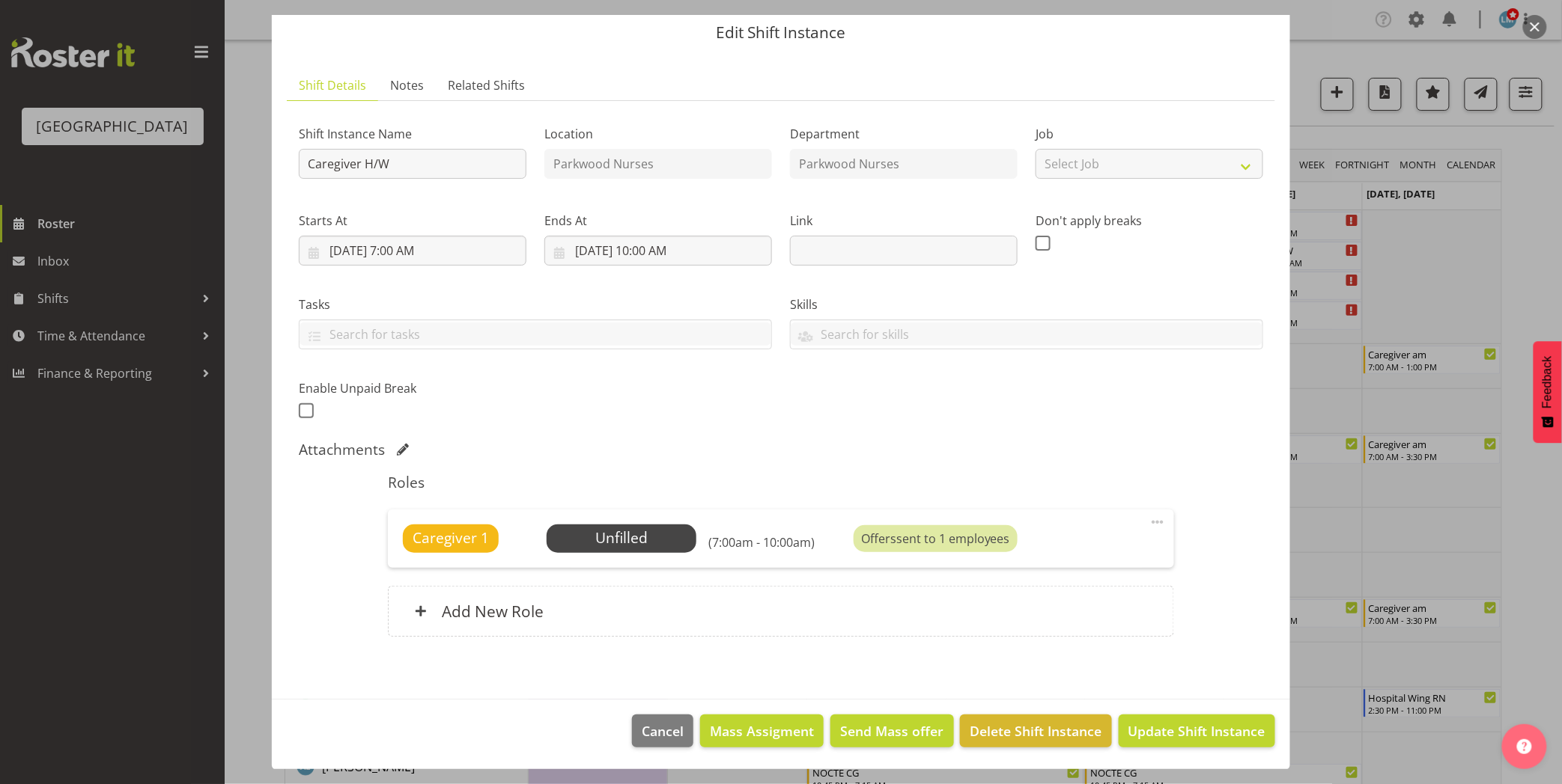
click at [1538, 214] on div at bounding box center [781, 392] width 1562 height 784
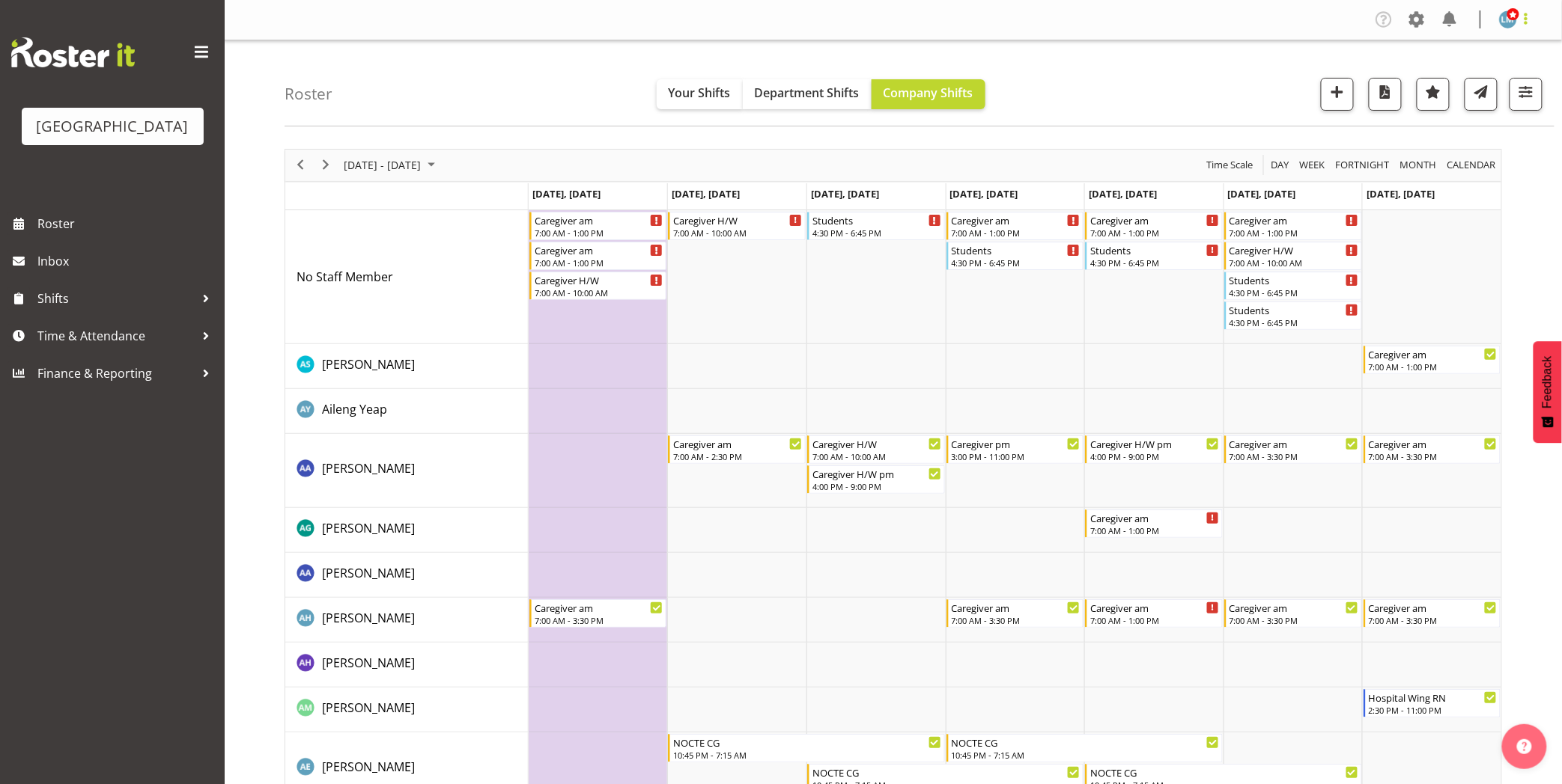
click at [1532, 25] on span at bounding box center [1526, 19] width 18 height 18
click at [1517, 69] on link "Log Out" at bounding box center [1463, 78] width 144 height 27
